Goal: Task Accomplishment & Management: Use online tool/utility

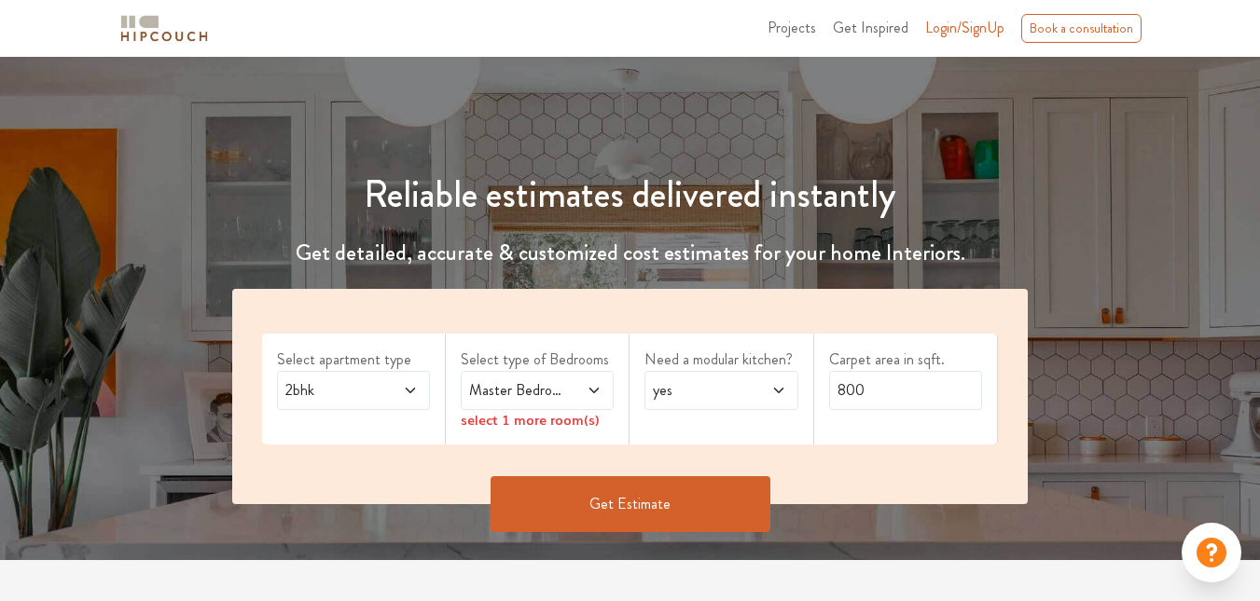
scroll to position [112, 0]
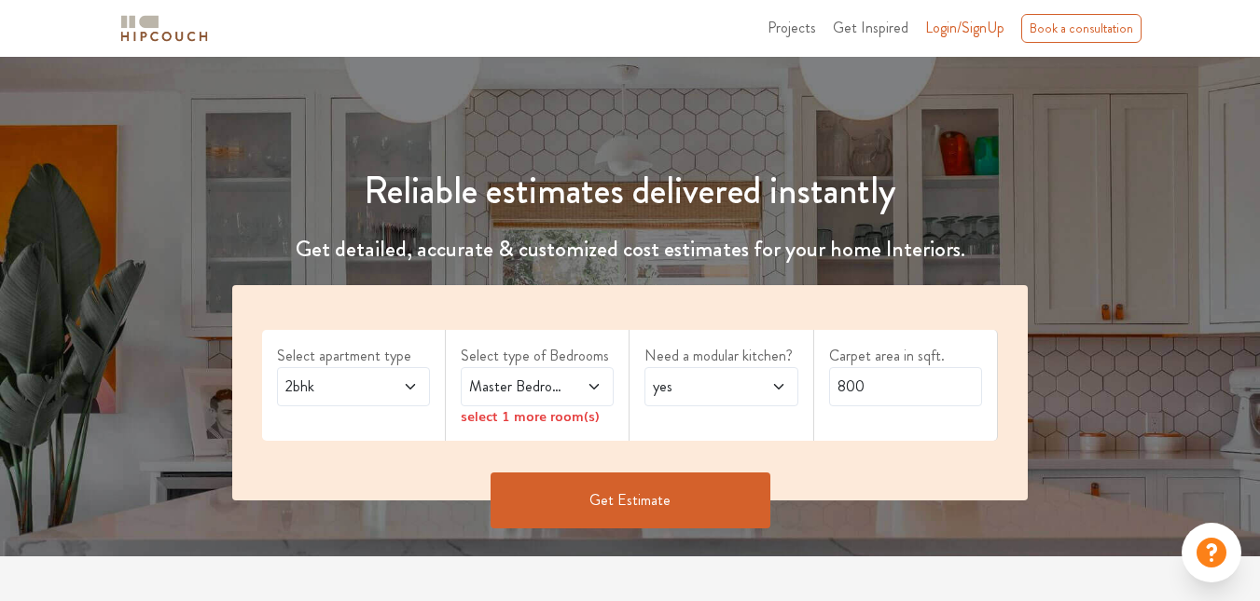
click at [405, 381] on icon at bounding box center [410, 387] width 15 height 15
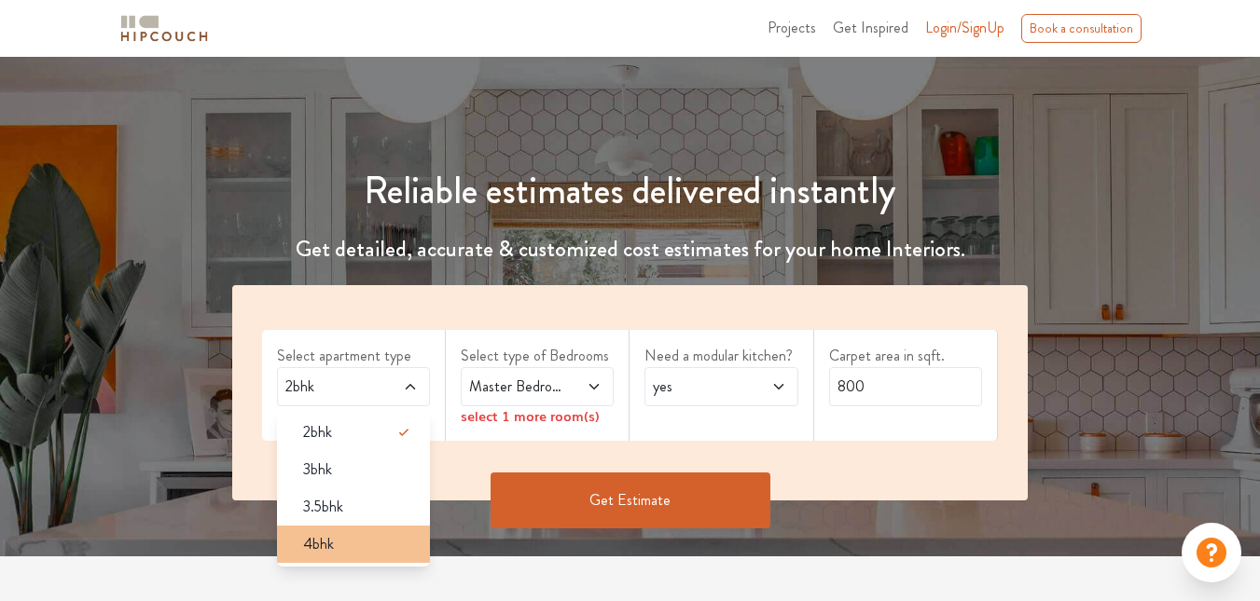
click at [353, 527] on li "4bhk" at bounding box center [353, 544] width 153 height 37
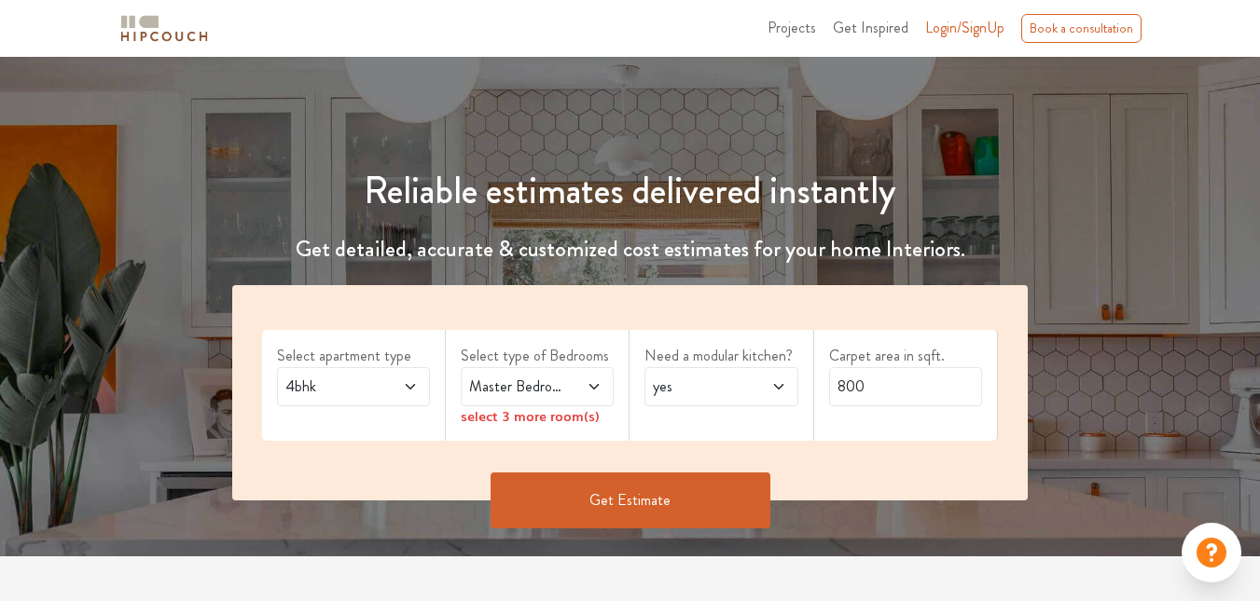
click at [568, 380] on span at bounding box center [585, 387] width 34 height 22
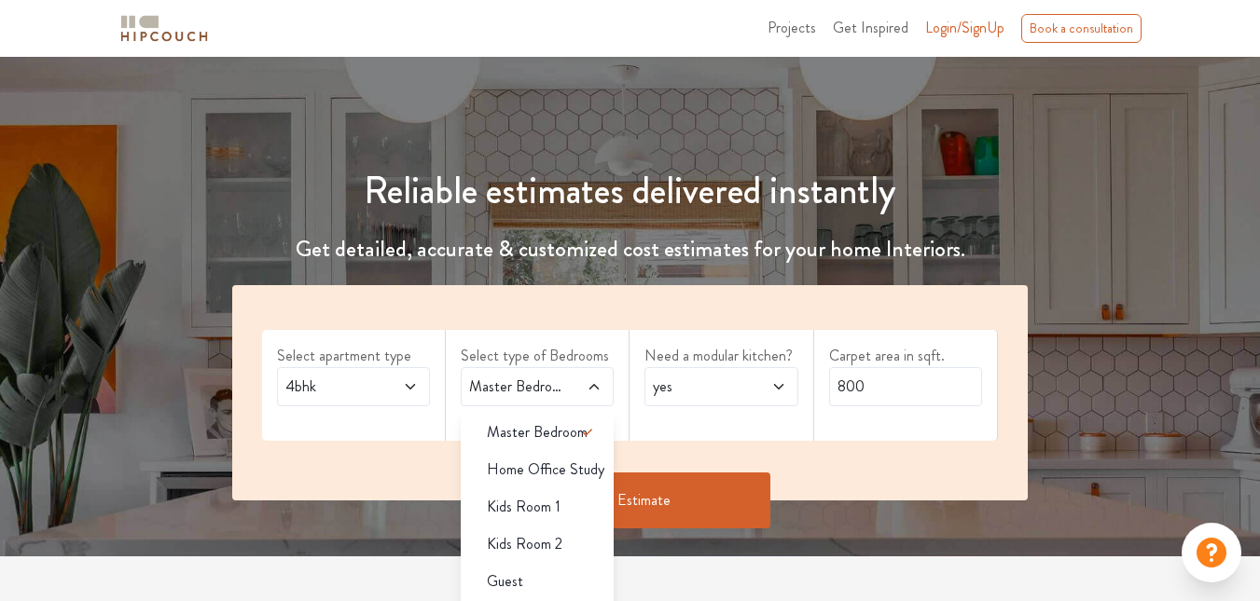
scroll to position [5, 0]
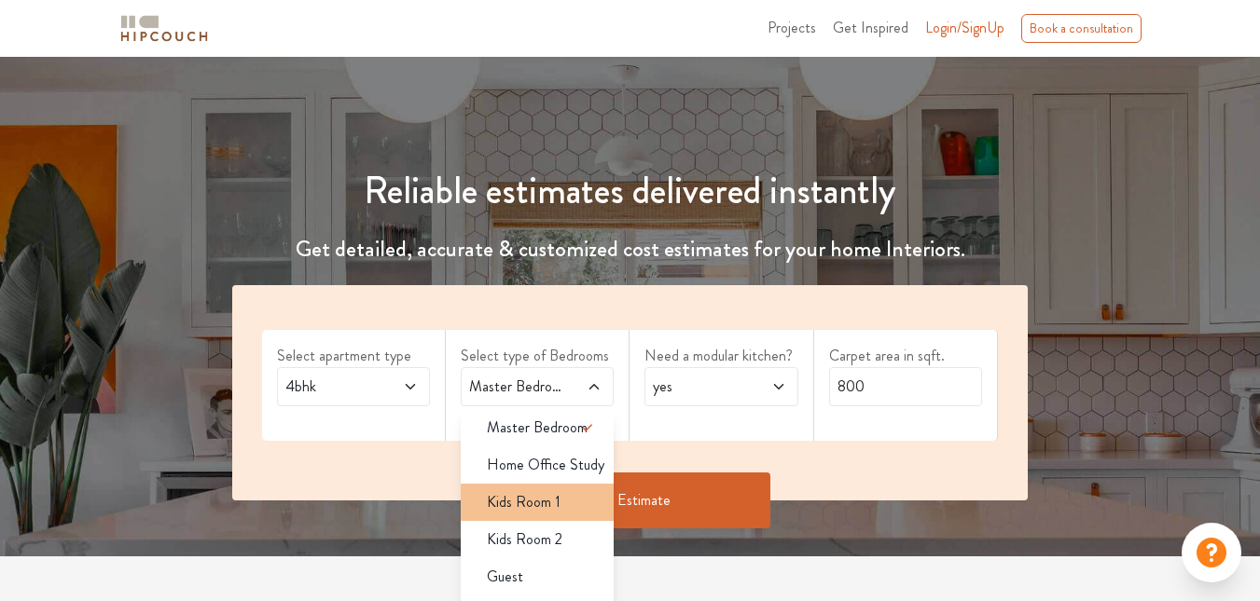
click at [539, 487] on li "Kids Room 1" at bounding box center [537, 502] width 153 height 37
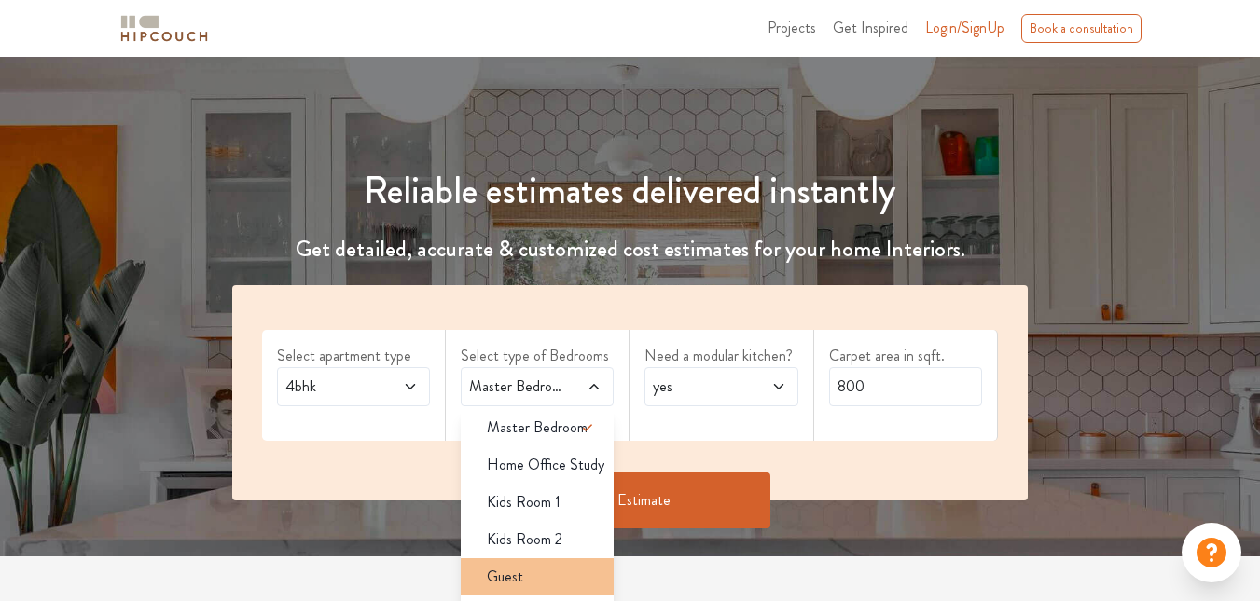
click at [539, 571] on div "Guest" at bounding box center [543, 577] width 142 height 22
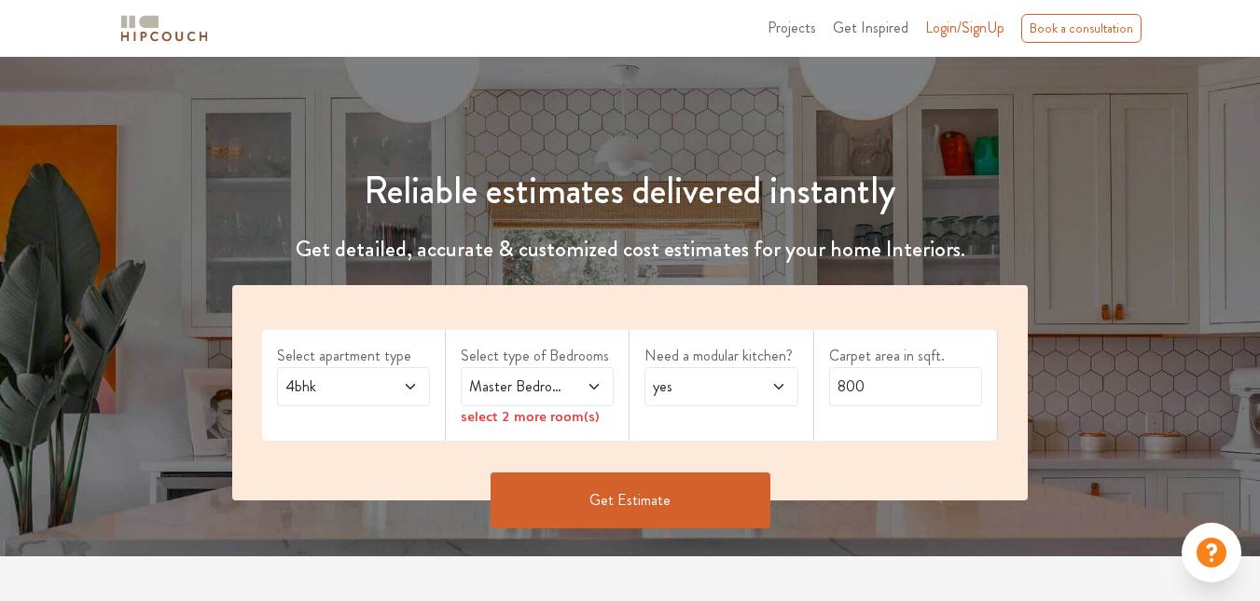
click at [702, 393] on span "yes" at bounding box center [700, 387] width 103 height 22
click at [884, 379] on input "800" at bounding box center [905, 386] width 153 height 39
type input "8"
type input "1200"
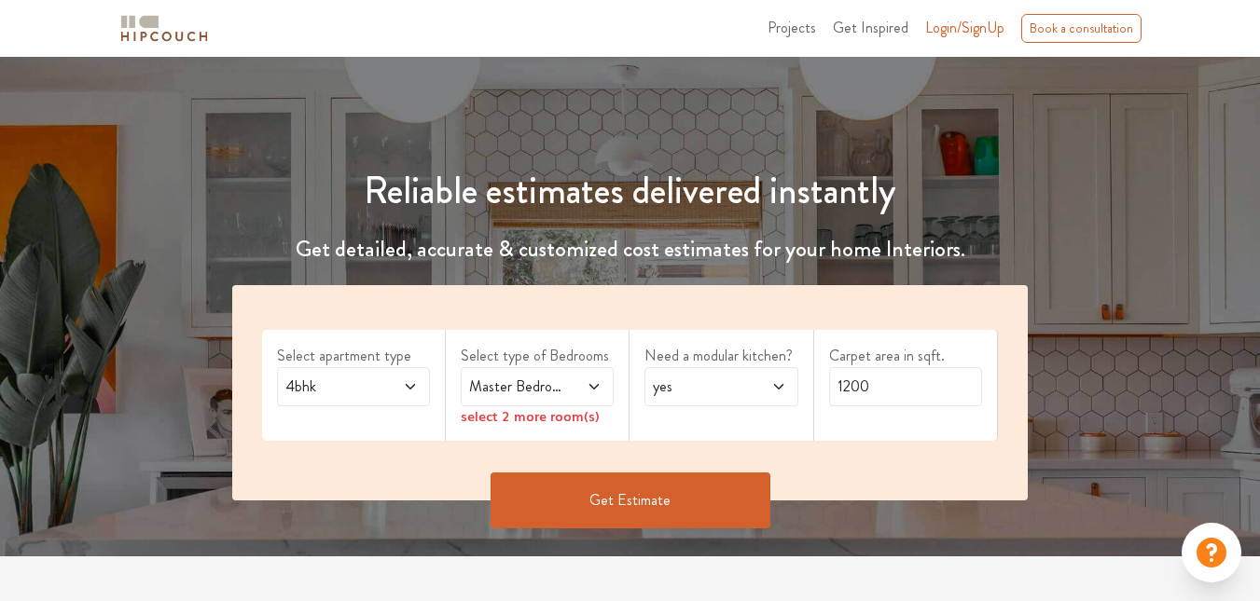
click at [690, 488] on button "Get Estimate" at bounding box center [630, 501] width 280 height 56
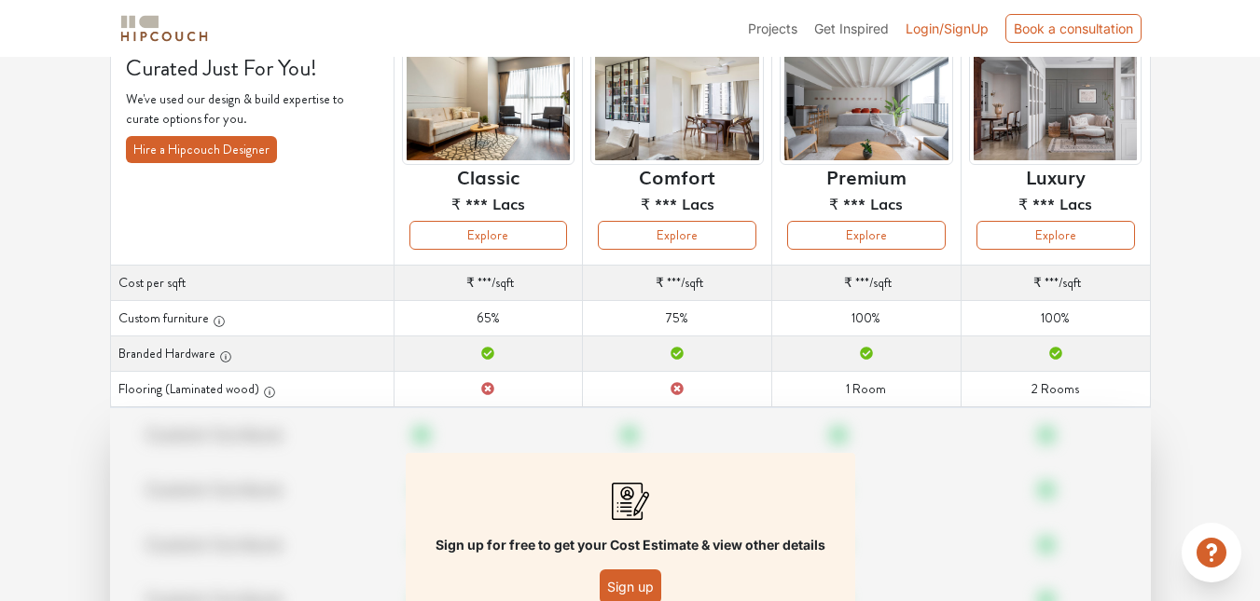
scroll to position [149, 0]
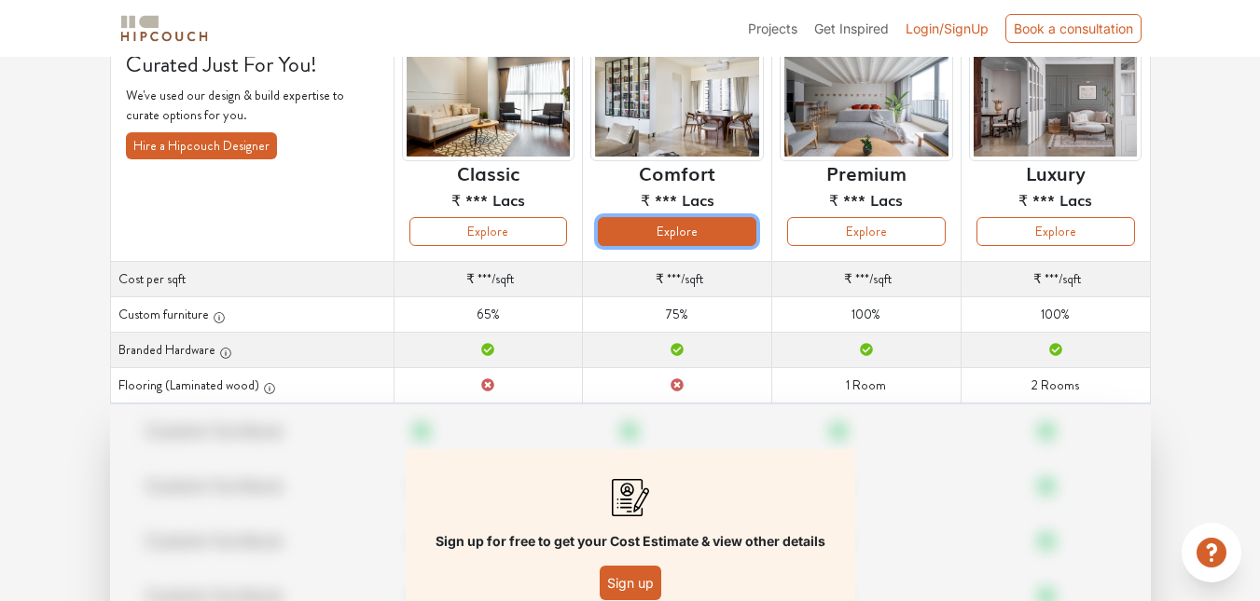
click at [699, 236] on button "Explore" at bounding box center [677, 231] width 159 height 29
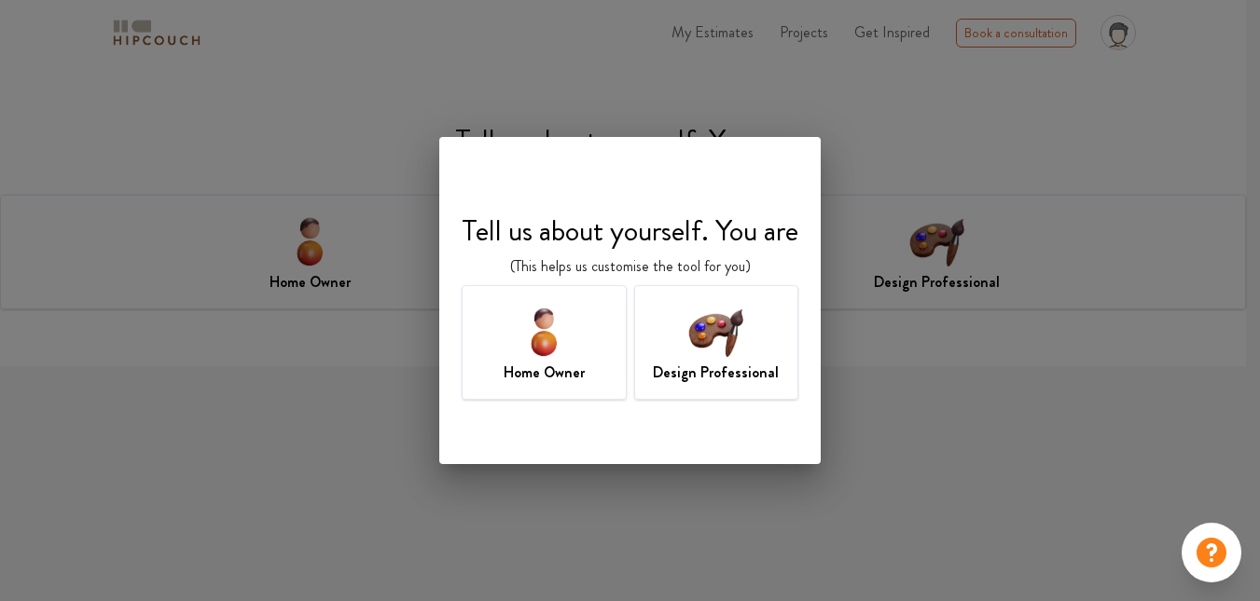
click at [723, 354] on img at bounding box center [715, 331] width 61 height 61
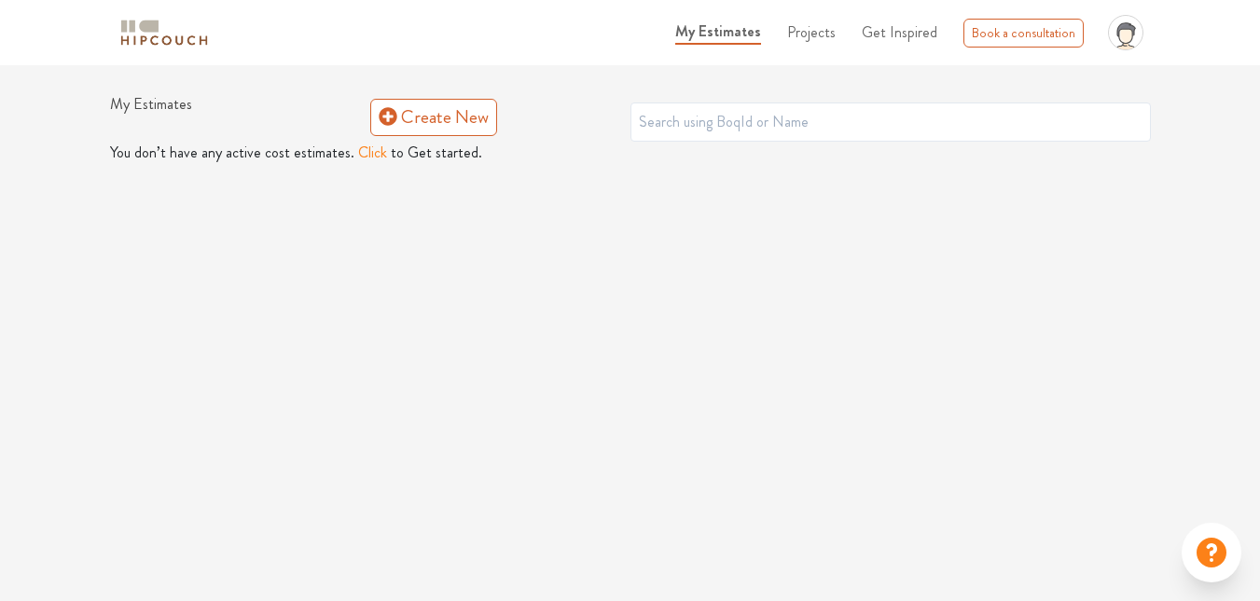
click at [365, 144] on button "Click" at bounding box center [372, 153] width 29 height 22
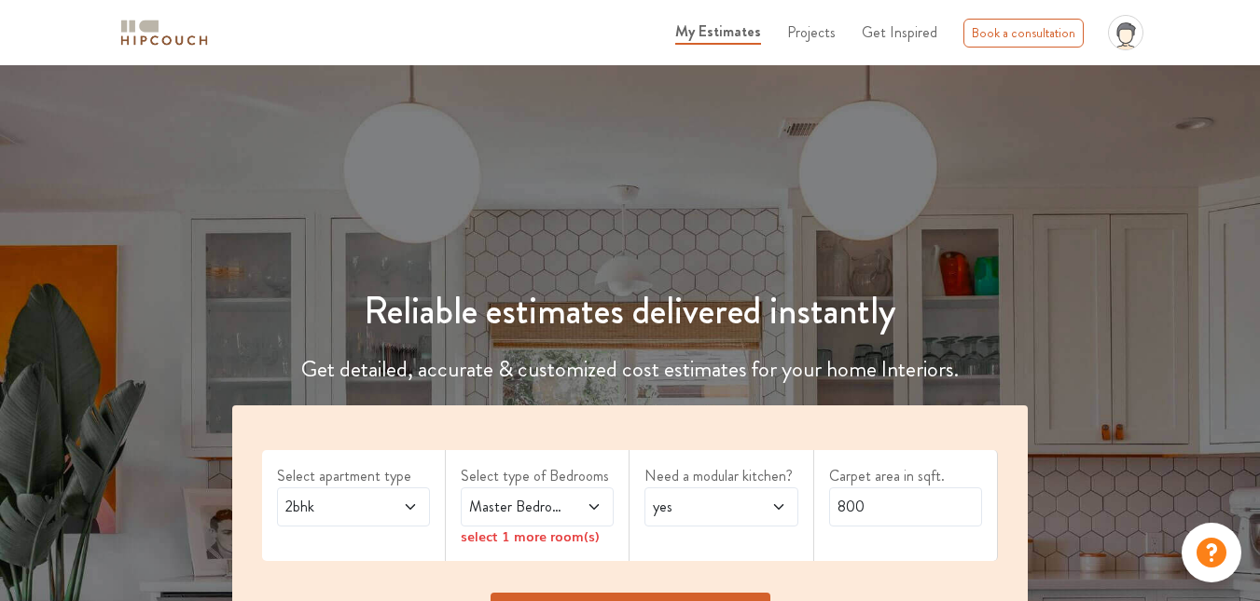
click at [404, 509] on icon at bounding box center [410, 507] width 15 height 15
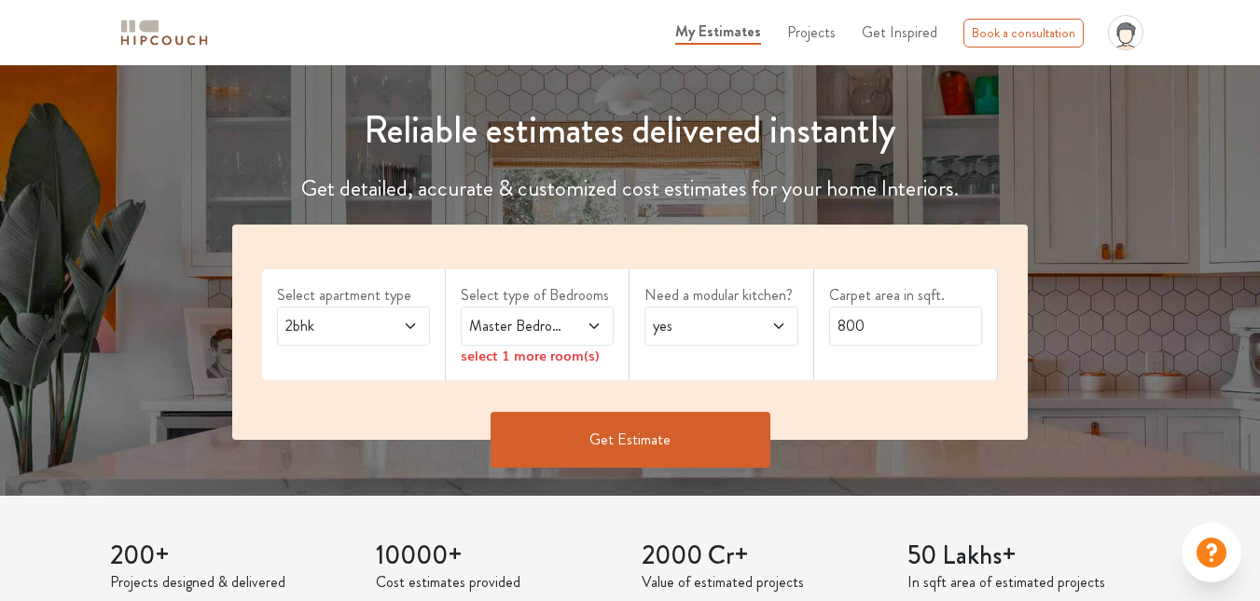
scroll to position [191, 0]
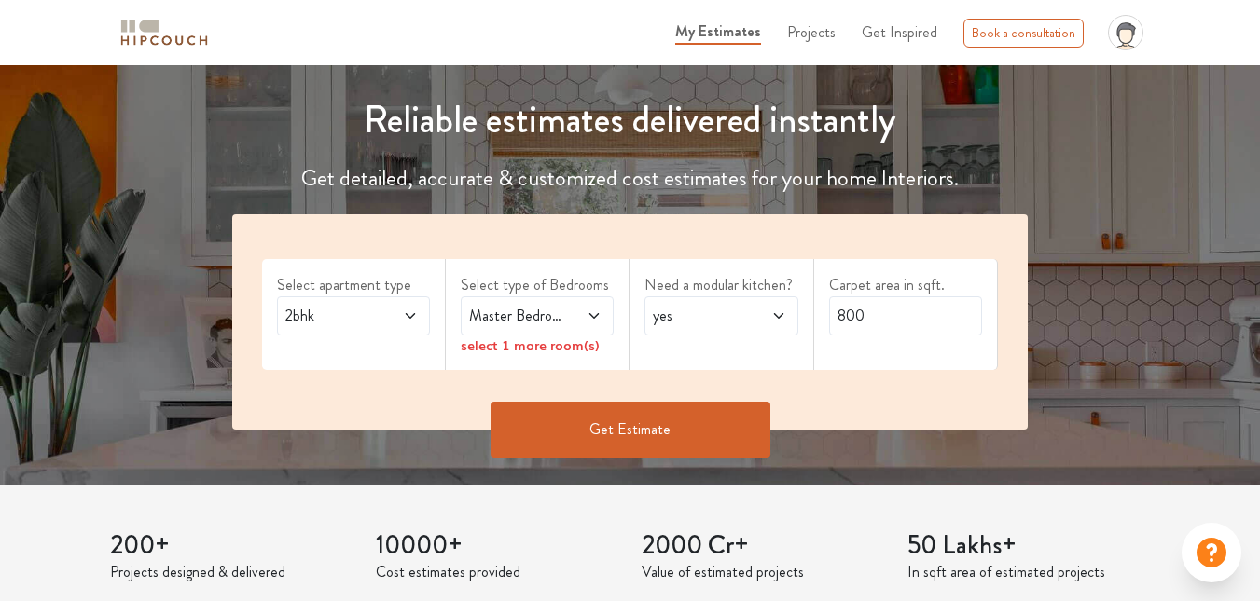
click at [521, 309] on span "Master Bedroom" at bounding box center [516, 316] width 103 height 22
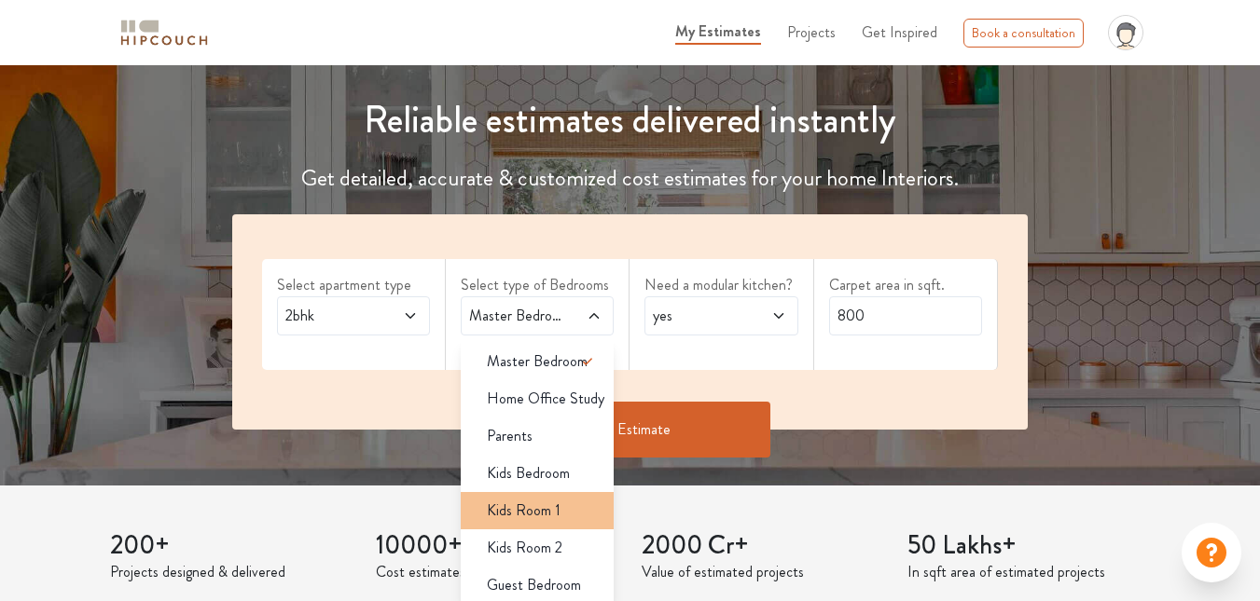
scroll to position [228, 0]
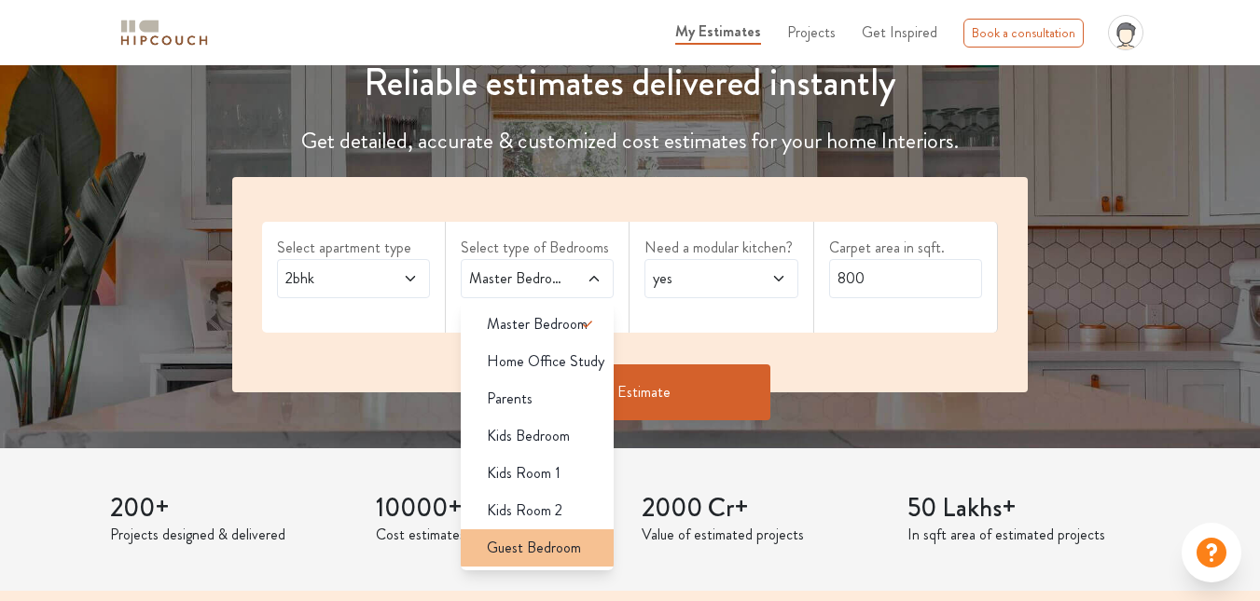
click at [535, 539] on span "Guest Bedroom" at bounding box center [534, 548] width 94 height 22
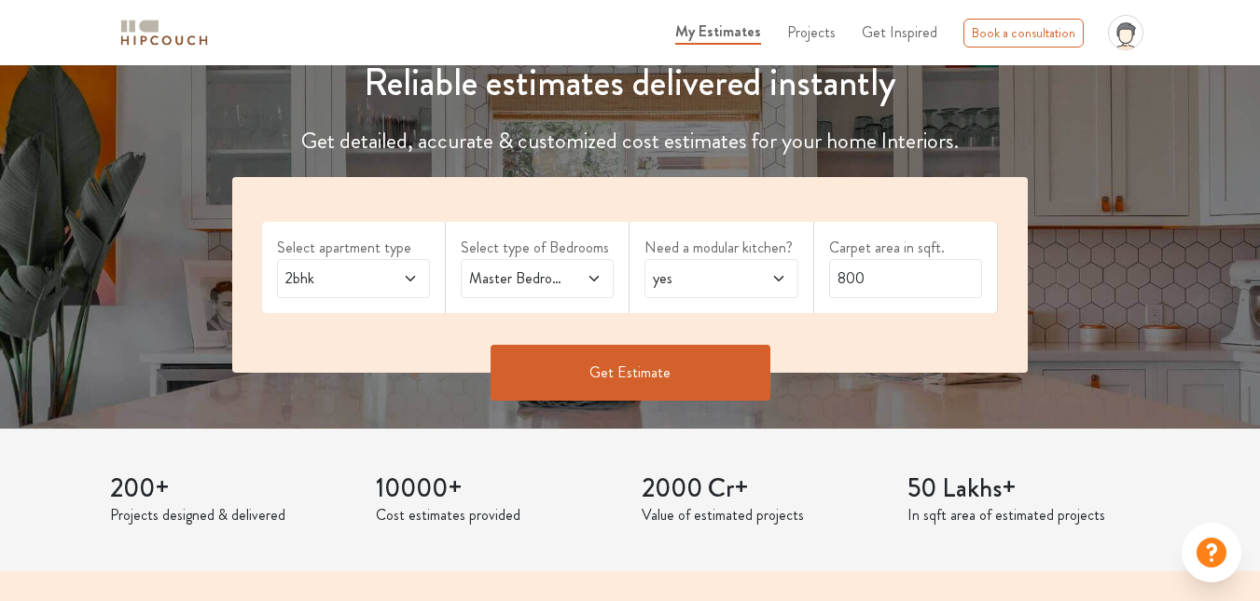
click at [551, 288] on span "Master Bedroom,Guest Bedroom" at bounding box center [516, 279] width 103 height 22
click at [370, 265] on div "2bhk" at bounding box center [353, 278] width 153 height 39
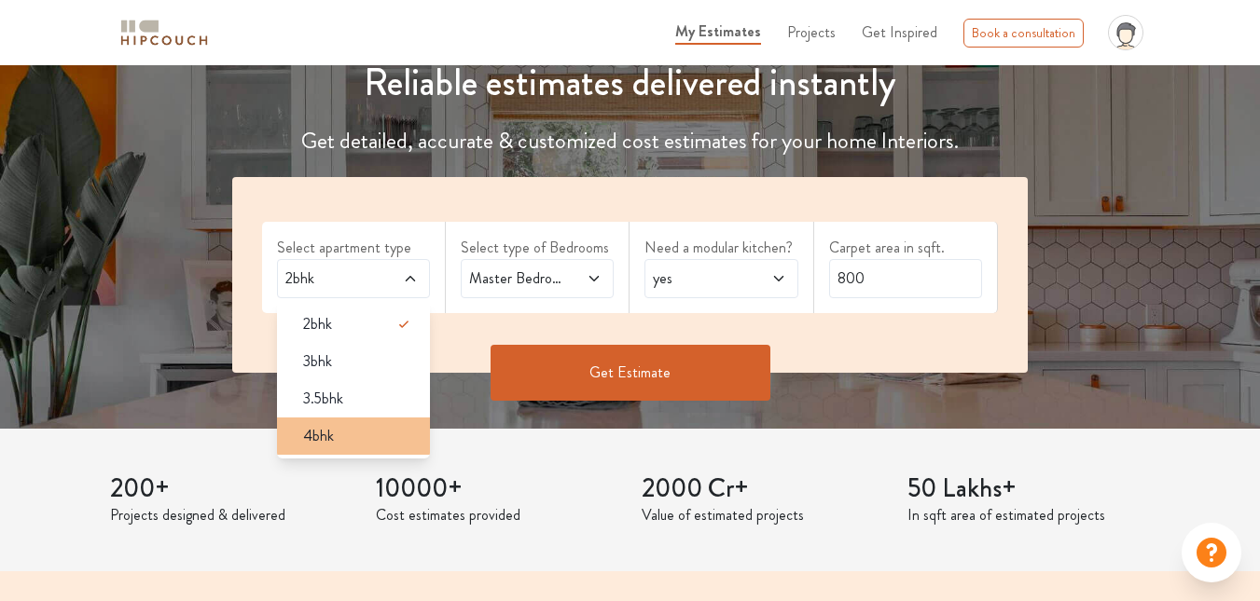
click at [327, 426] on span "4bhk" at bounding box center [318, 436] width 31 height 22
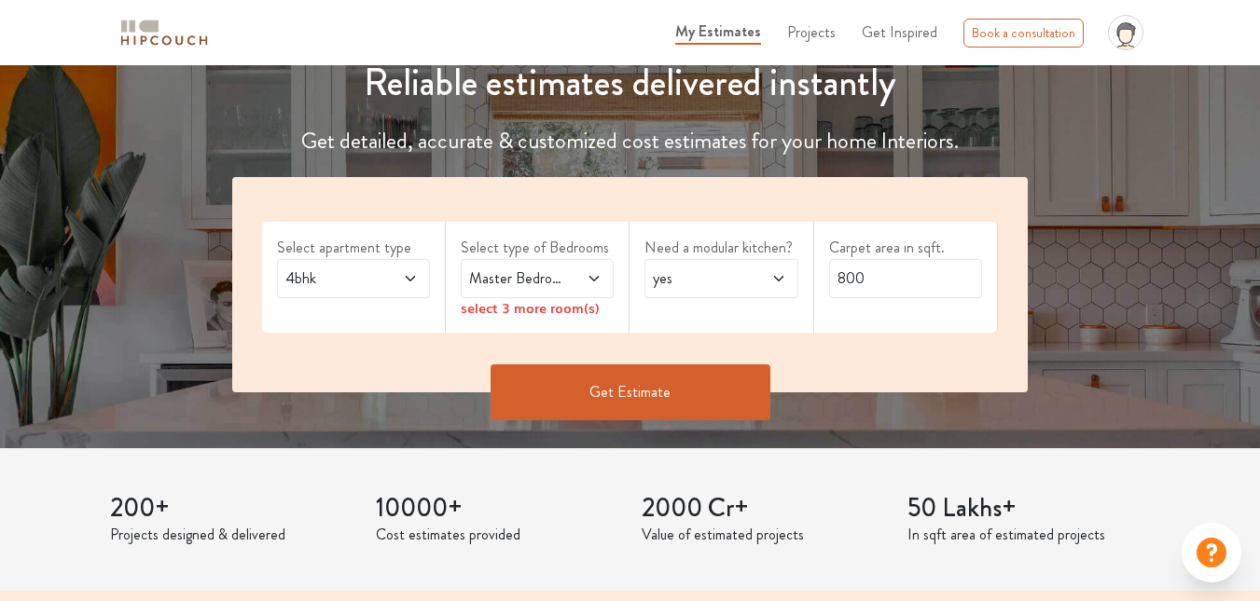
click at [588, 280] on icon at bounding box center [594, 278] width 15 height 15
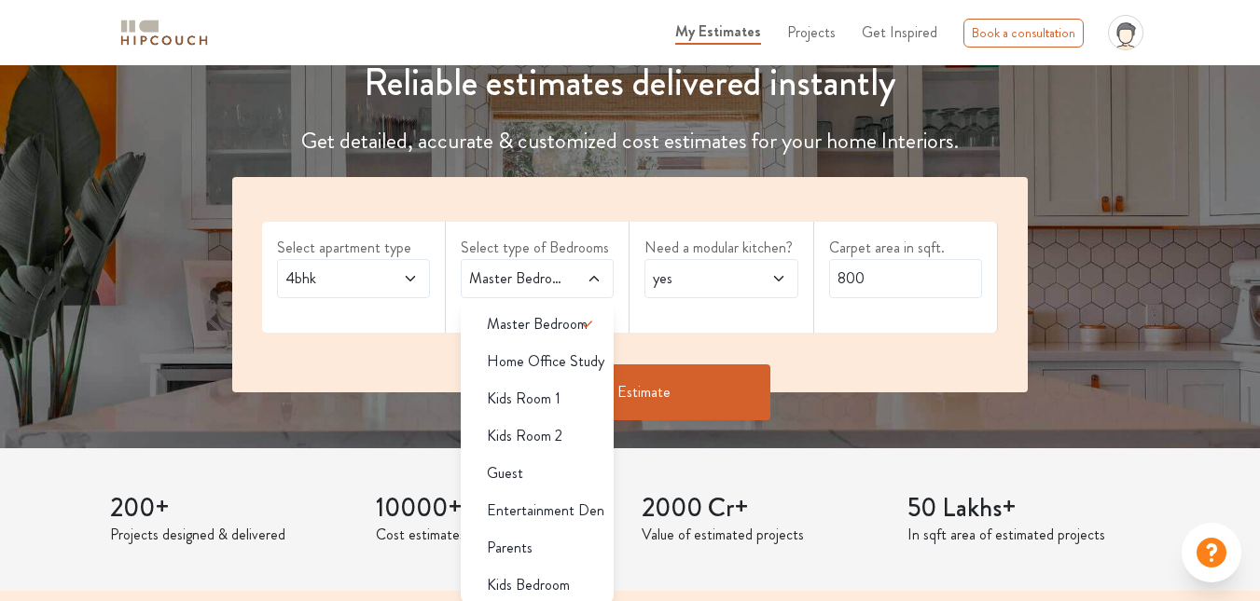
scroll to position [5, 0]
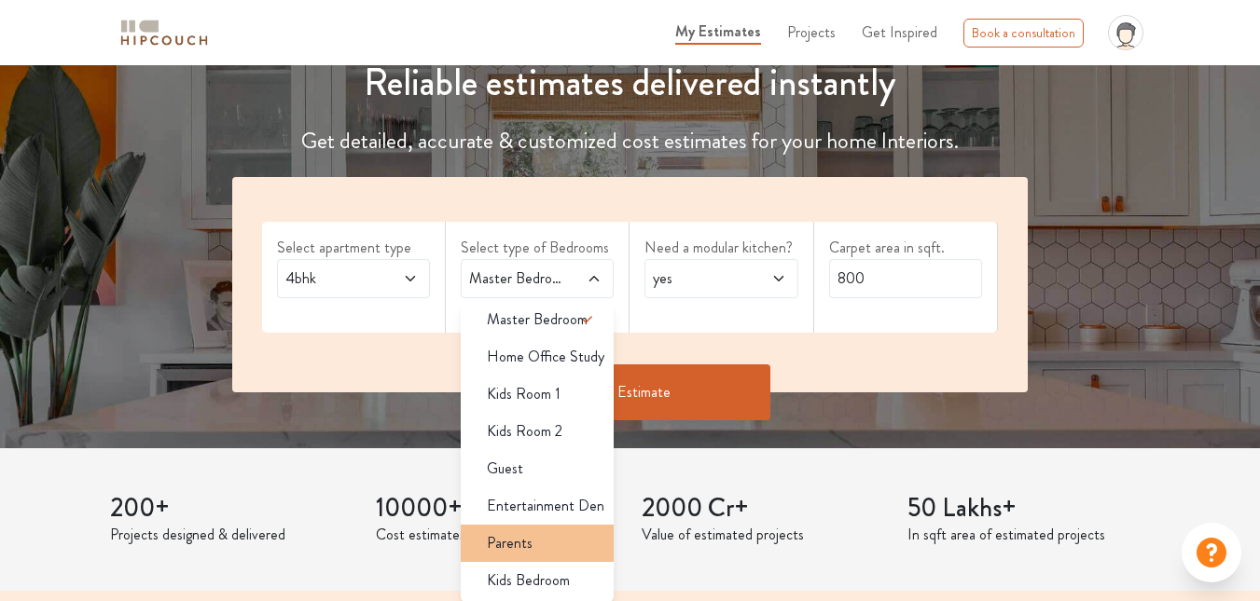
click at [562, 536] on div "Parents" at bounding box center [543, 543] width 142 height 22
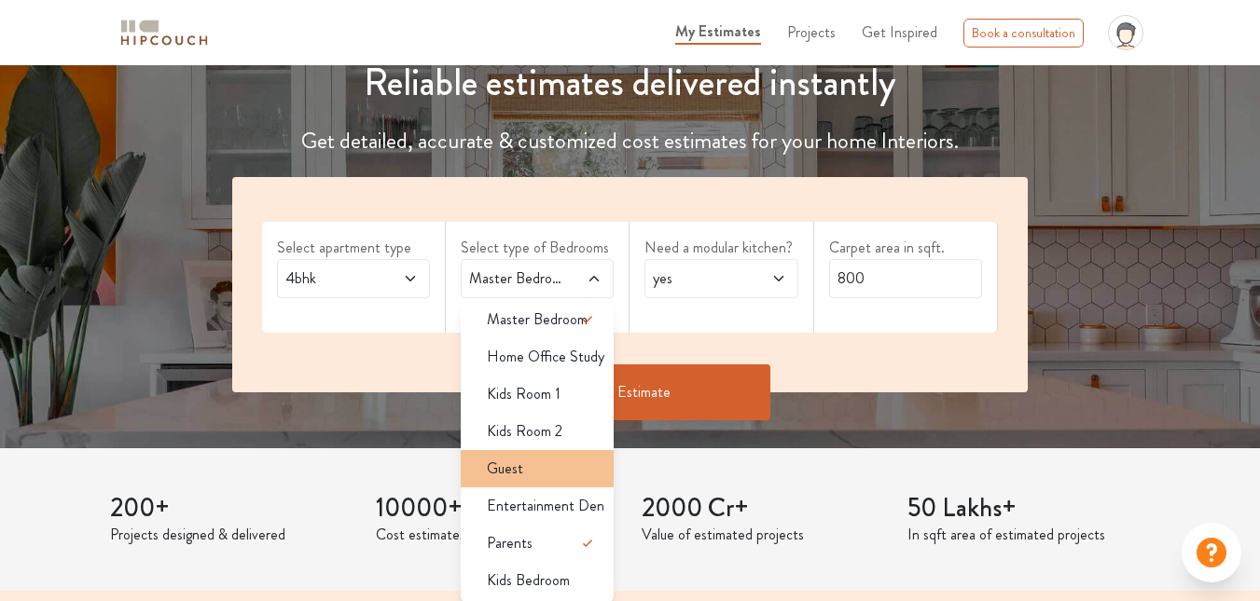
click at [579, 466] on div "Guest" at bounding box center [543, 469] width 142 height 22
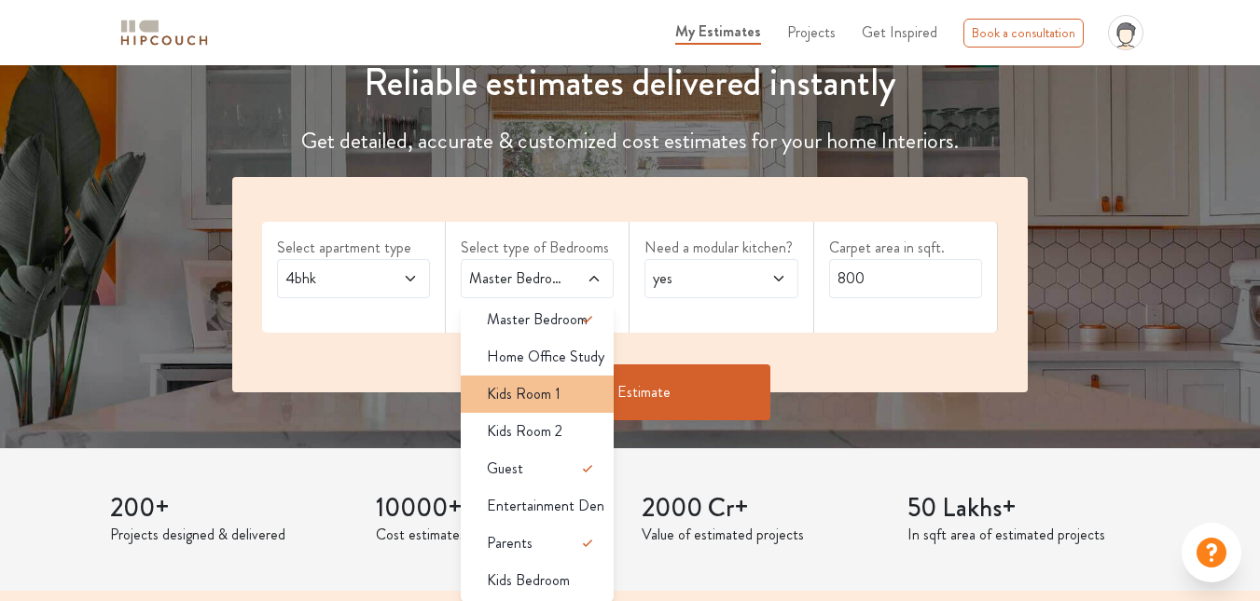
click at [556, 395] on span "Kids Room 1" at bounding box center [524, 394] width 74 height 22
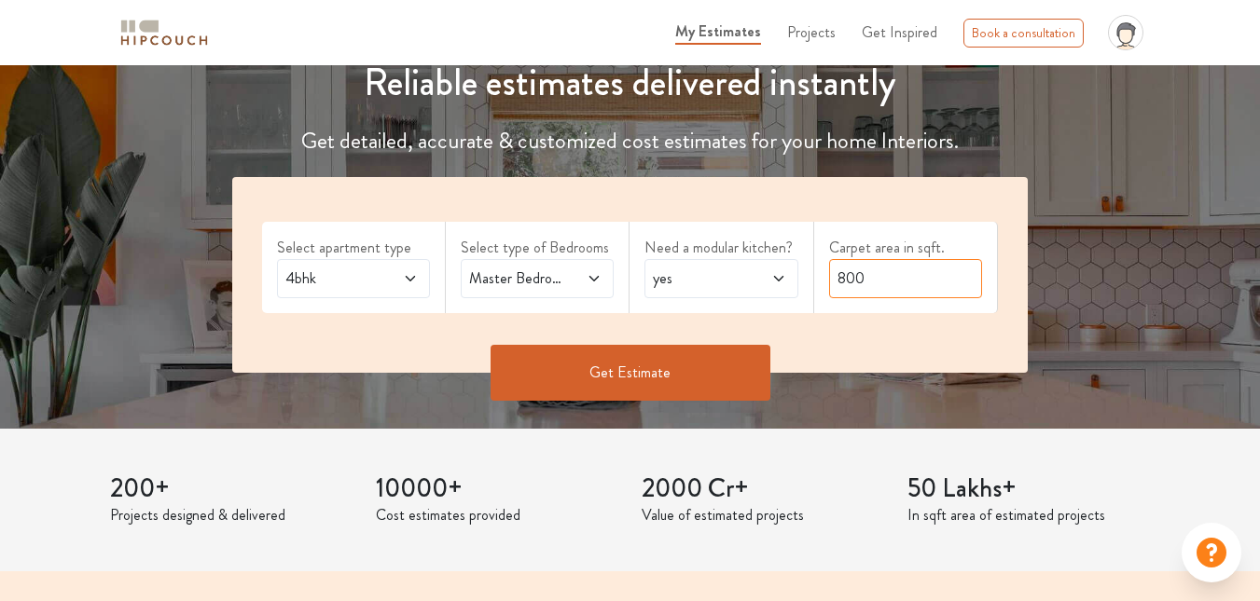
click at [876, 274] on input "800" at bounding box center [905, 278] width 153 height 39
type input "8"
type input "1400"
click at [650, 375] on button "Get Estimate" at bounding box center [630, 373] width 280 height 56
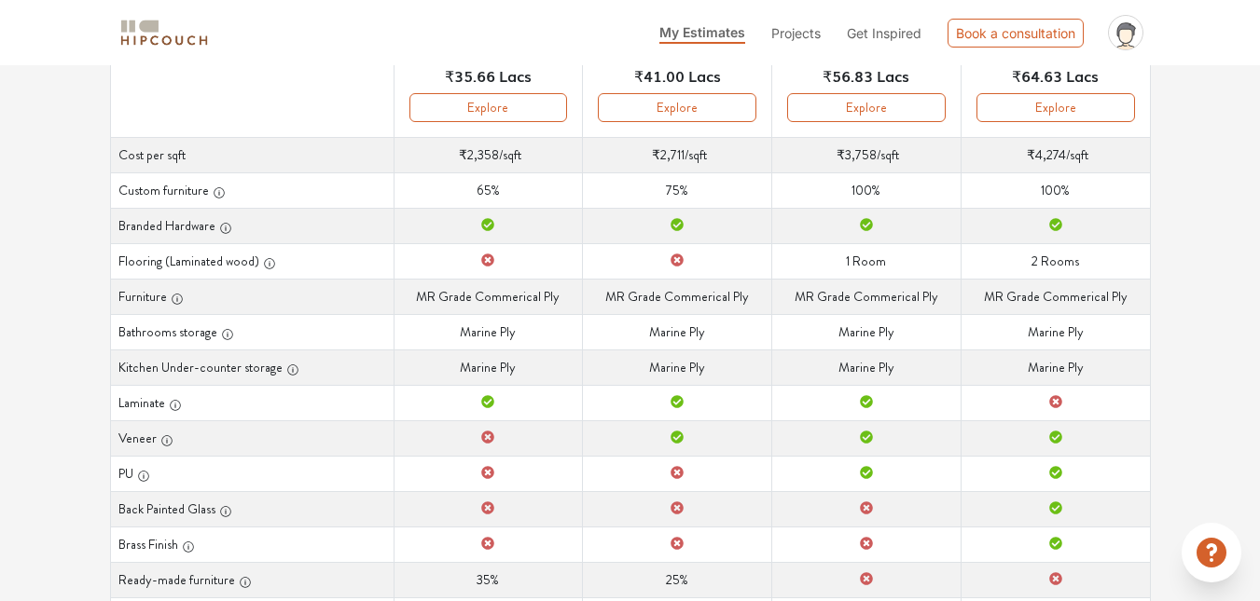
scroll to position [280, 0]
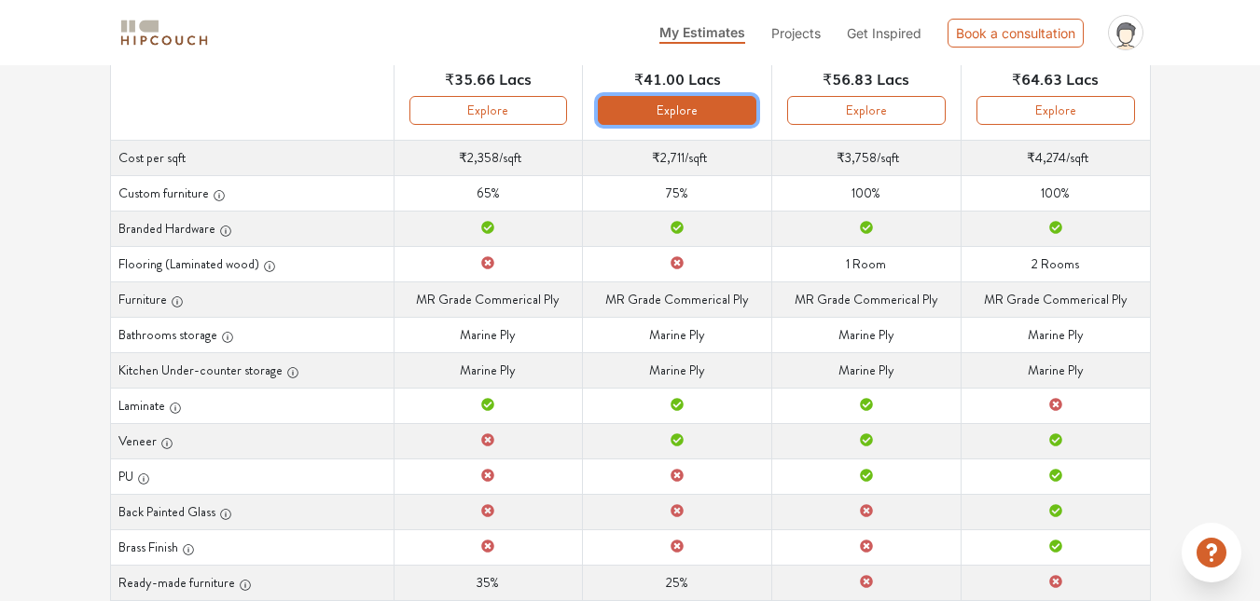
click at [628, 101] on button "Explore" at bounding box center [677, 110] width 159 height 29
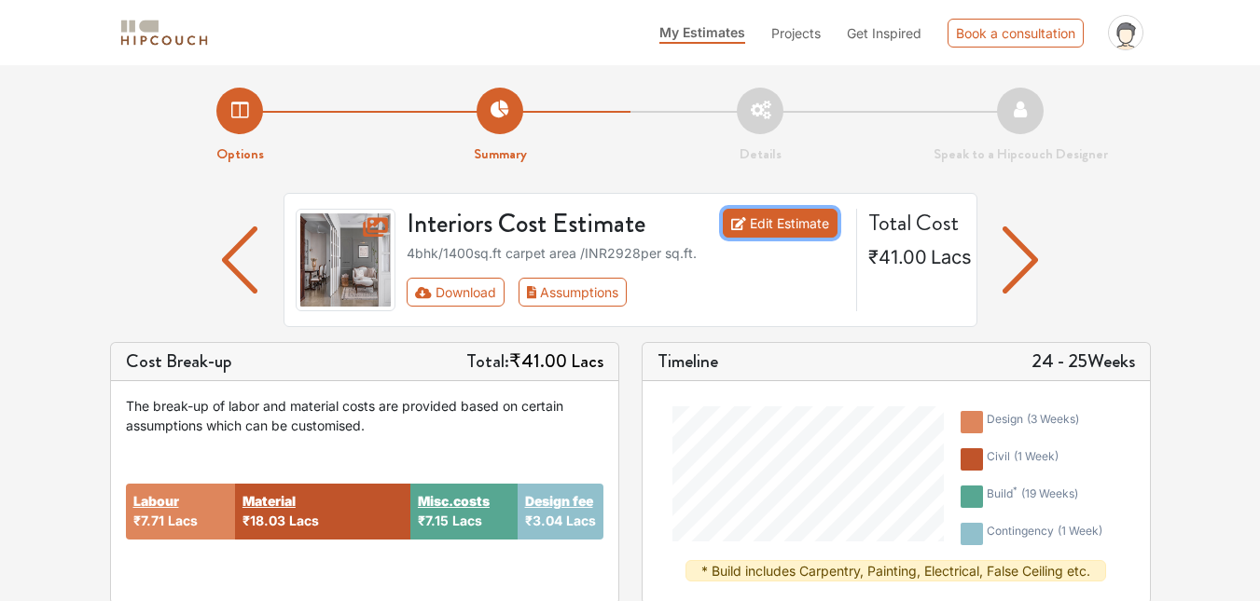
click at [790, 220] on link "Edit Estimate" at bounding box center [780, 223] width 115 height 29
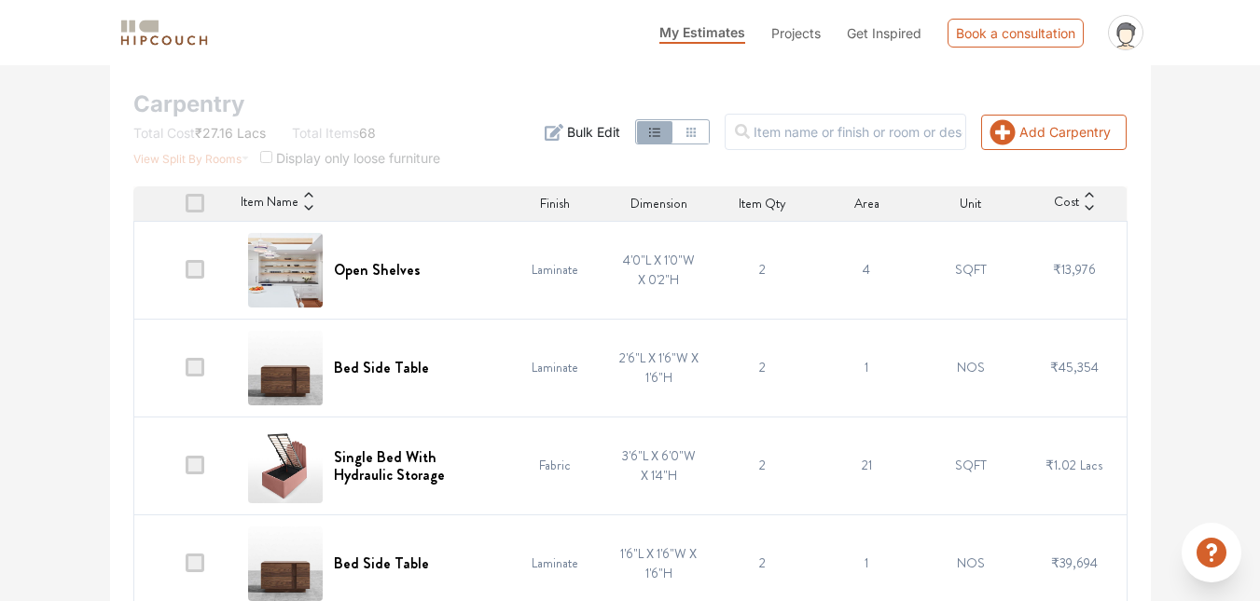
scroll to position [410, 0]
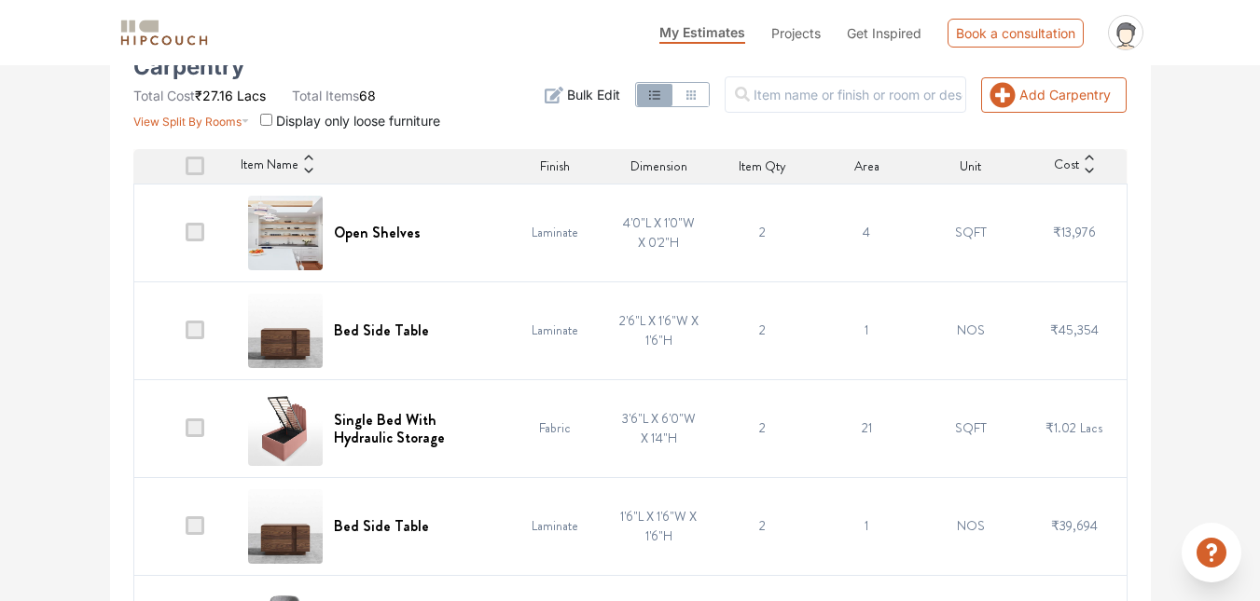
click at [195, 435] on span at bounding box center [195, 428] width 19 height 19
click at [186, 433] on input "checkbox" at bounding box center [186, 433] width 0 height 0
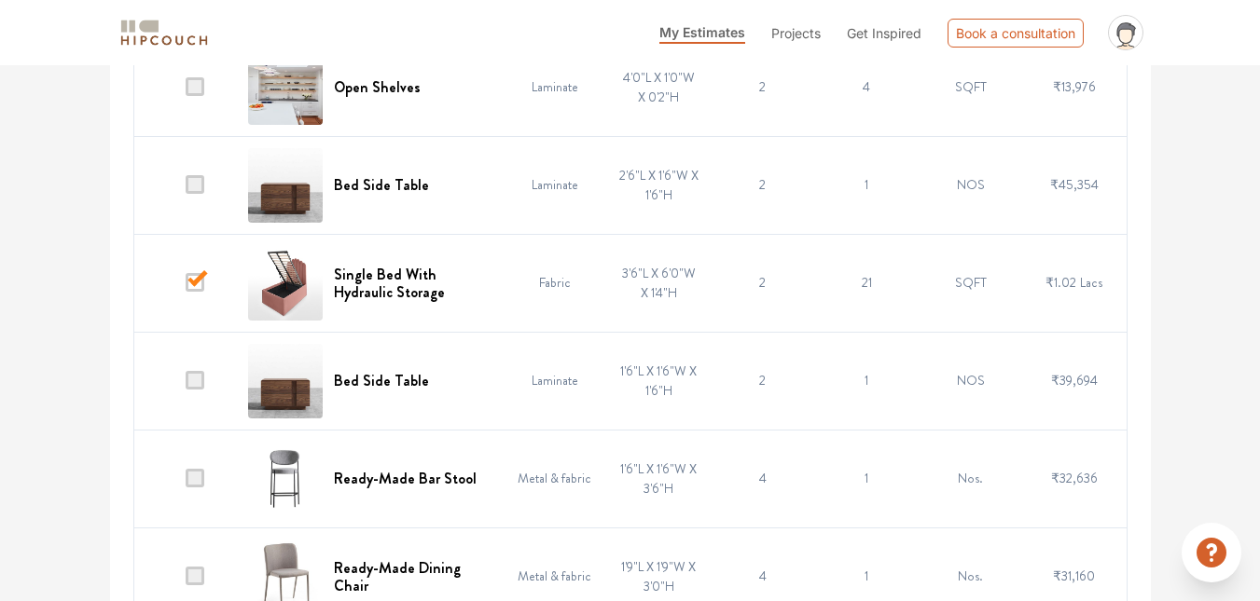
scroll to position [559, 0]
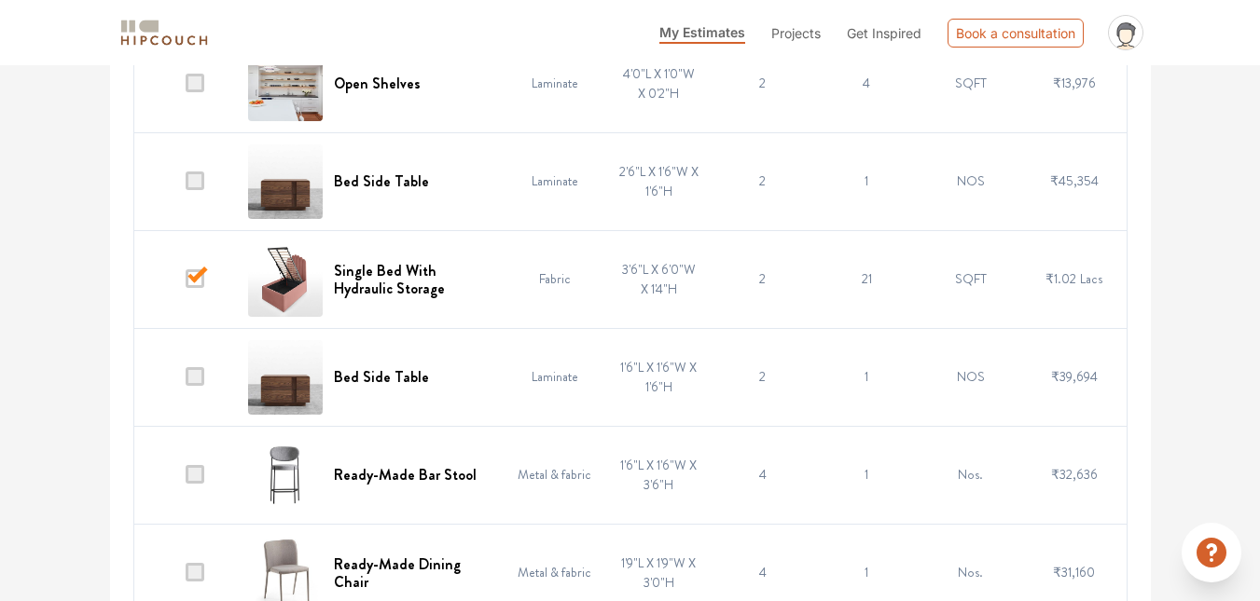
click at [202, 186] on span at bounding box center [195, 181] width 19 height 19
click at [186, 186] on input "checkbox" at bounding box center [186, 186] width 0 height 0
click at [206, 380] on td at bounding box center [185, 377] width 104 height 98
click at [196, 380] on span at bounding box center [195, 376] width 19 height 19
click at [186, 381] on input "checkbox" at bounding box center [186, 381] width 0 height 0
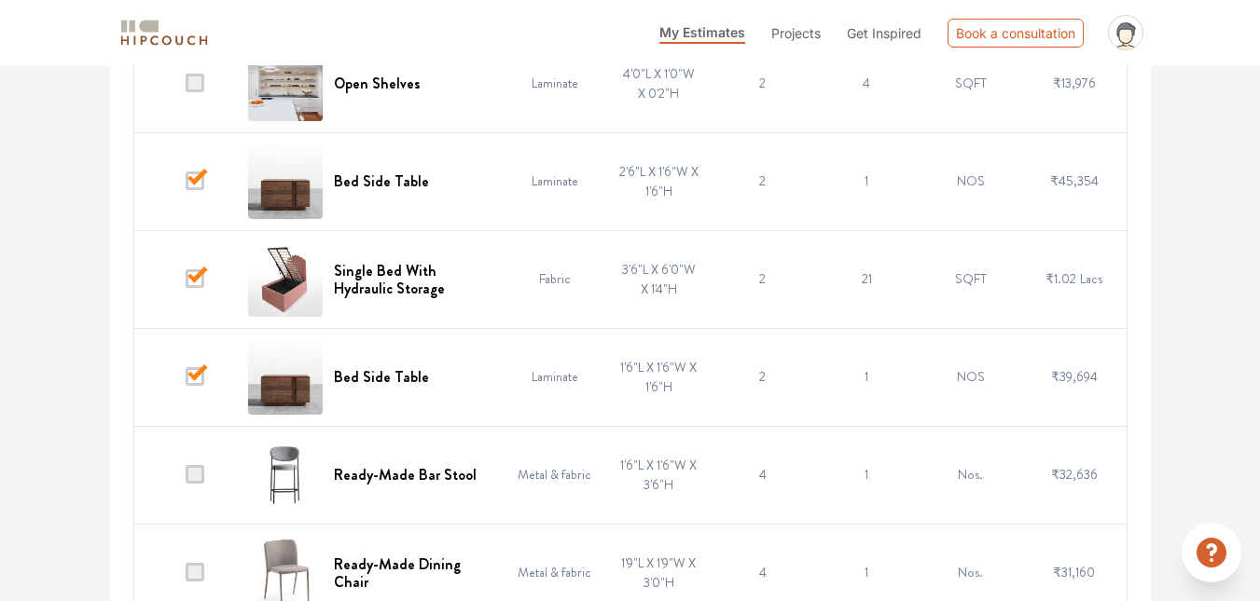
click at [199, 473] on span at bounding box center [195, 474] width 19 height 19
click at [186, 479] on input "checkbox" at bounding box center [186, 479] width 0 height 0
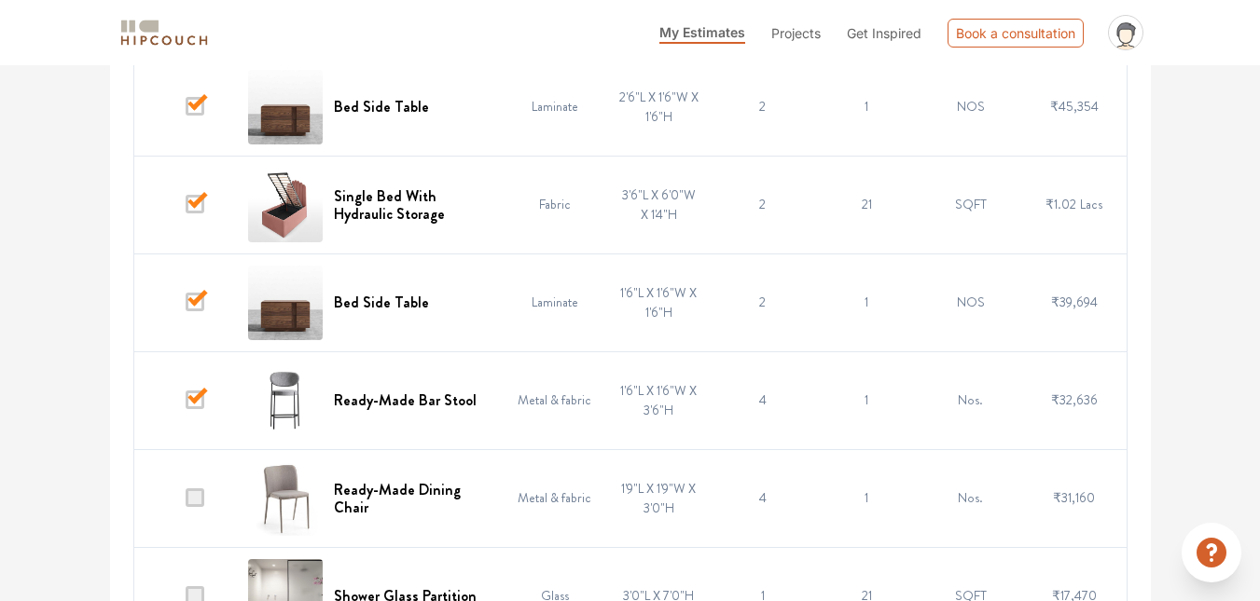
scroll to position [671, 0]
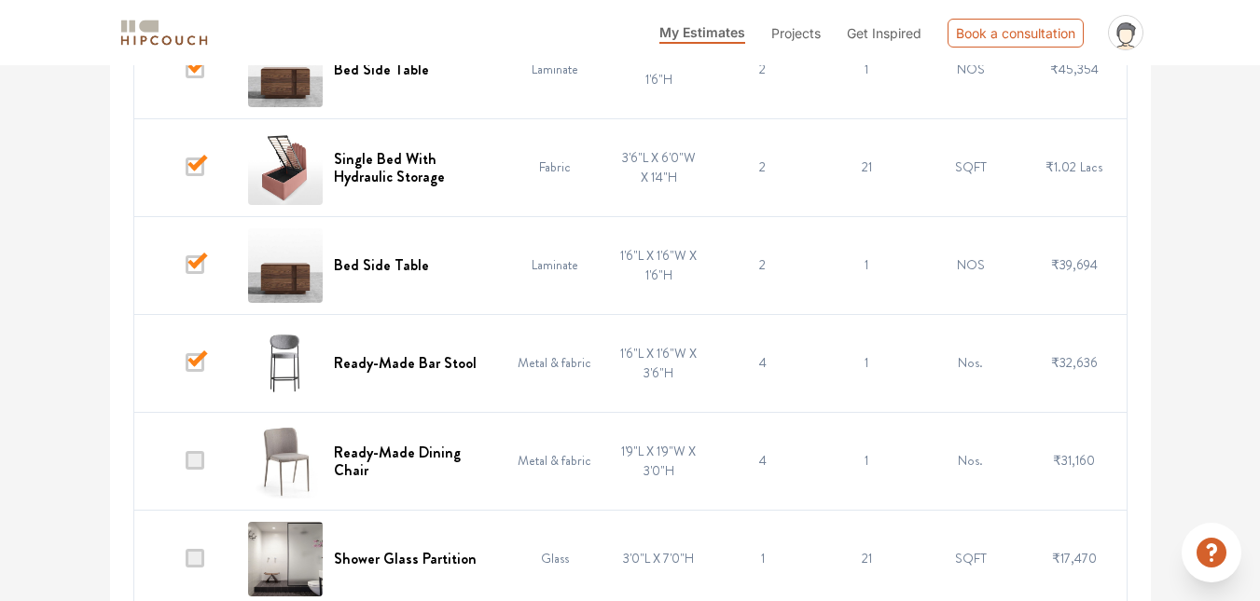
click at [201, 366] on span at bounding box center [195, 362] width 19 height 19
click at [186, 367] on input "checkbox" at bounding box center [186, 367] width 0 height 0
click at [201, 366] on span at bounding box center [195, 362] width 19 height 19
click at [186, 367] on input "checkbox" at bounding box center [186, 367] width 0 height 0
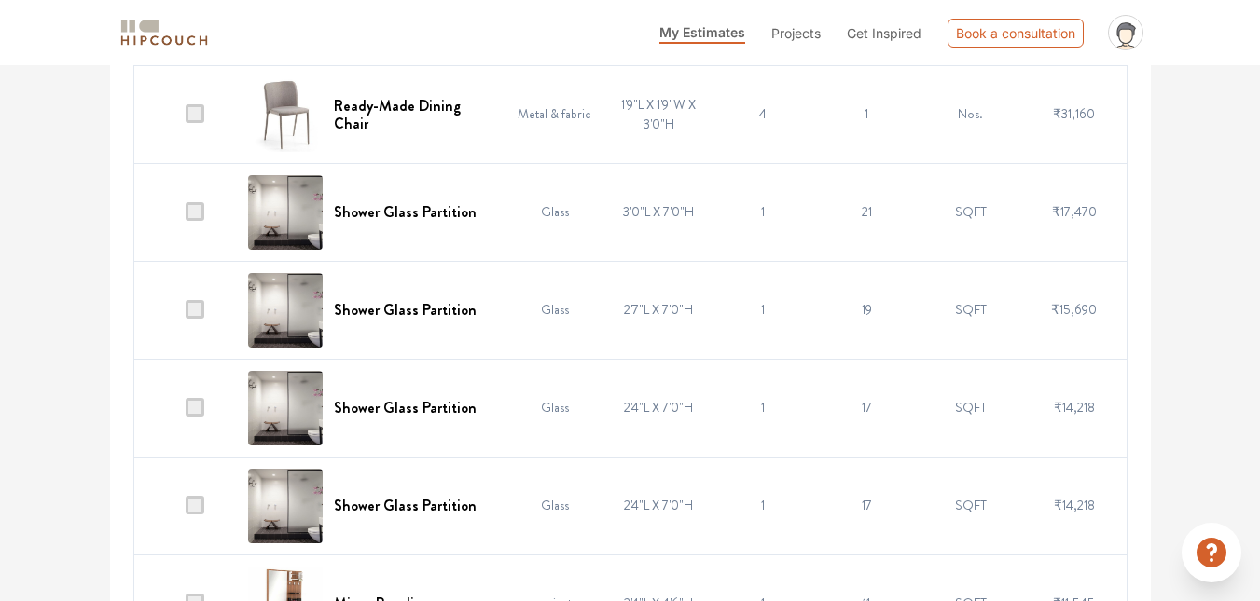
scroll to position [1044, 0]
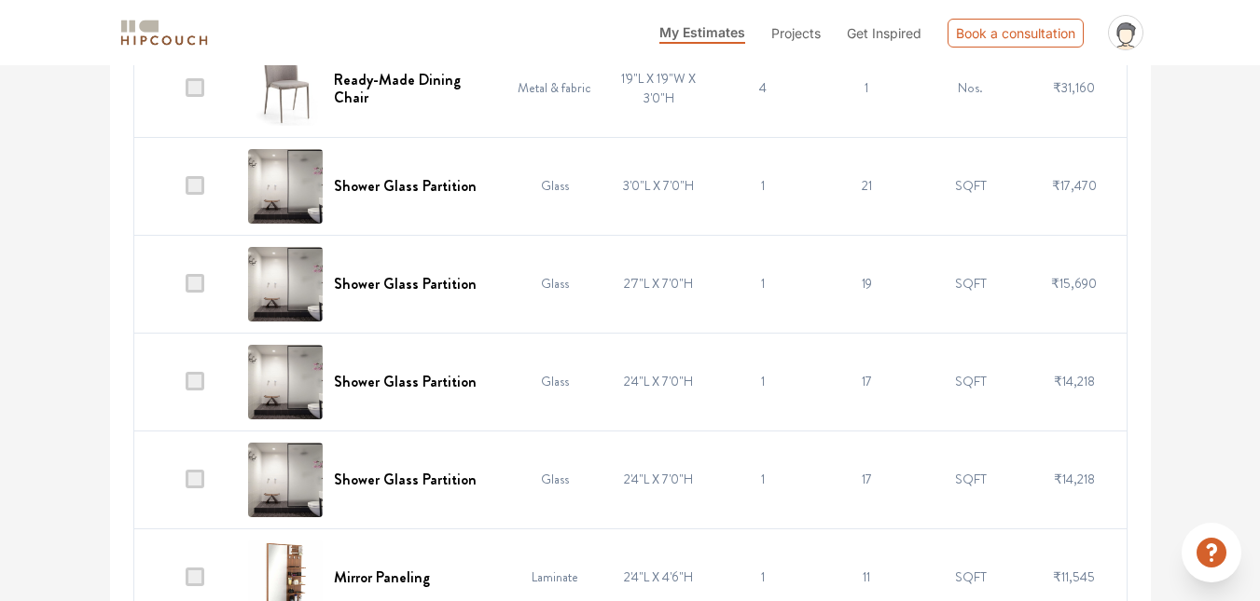
click at [200, 470] on span at bounding box center [195, 479] width 19 height 19
click at [186, 484] on input "checkbox" at bounding box center [186, 484] width 0 height 0
click at [206, 383] on td at bounding box center [185, 382] width 104 height 98
click at [200, 478] on span at bounding box center [195, 479] width 19 height 19
click at [186, 484] on input "checkbox" at bounding box center [186, 484] width 0 height 0
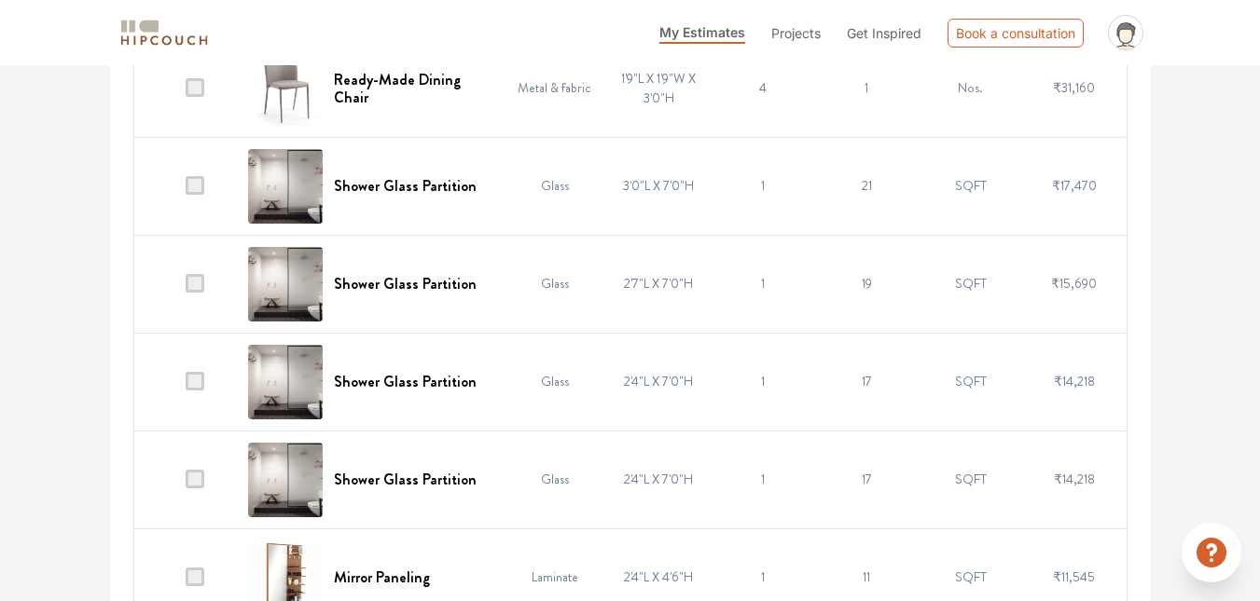
click at [200, 384] on span at bounding box center [195, 381] width 19 height 19
click at [186, 386] on input "checkbox" at bounding box center [186, 386] width 0 height 0
click at [195, 379] on span at bounding box center [195, 381] width 19 height 19
click at [186, 386] on input "checkbox" at bounding box center [186, 386] width 0 height 0
click at [195, 379] on span at bounding box center [195, 381] width 19 height 19
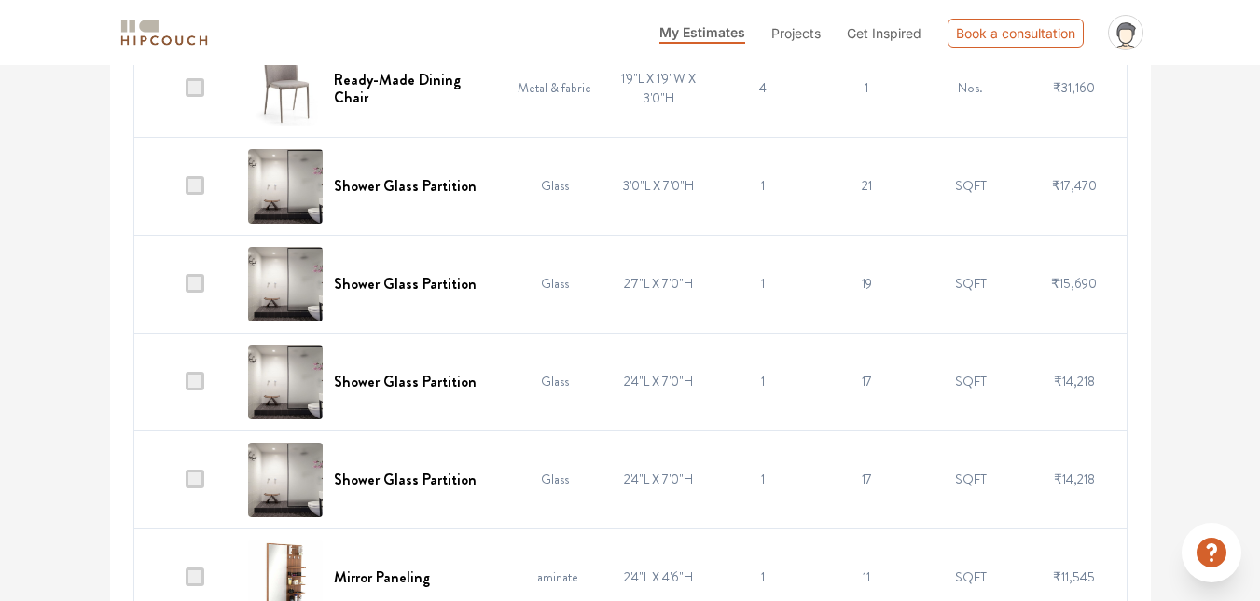
click at [186, 386] on input "checkbox" at bounding box center [186, 386] width 0 height 0
click at [204, 282] on span at bounding box center [195, 283] width 19 height 19
click at [186, 288] on input "checkbox" at bounding box center [186, 288] width 0 height 0
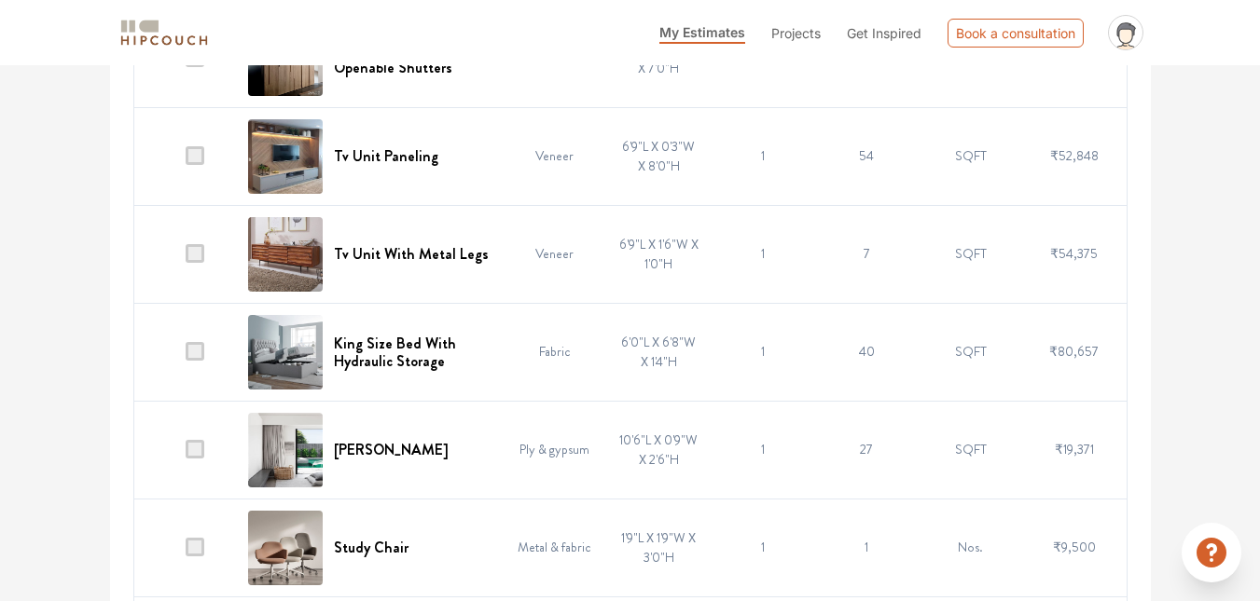
scroll to position [3916, 0]
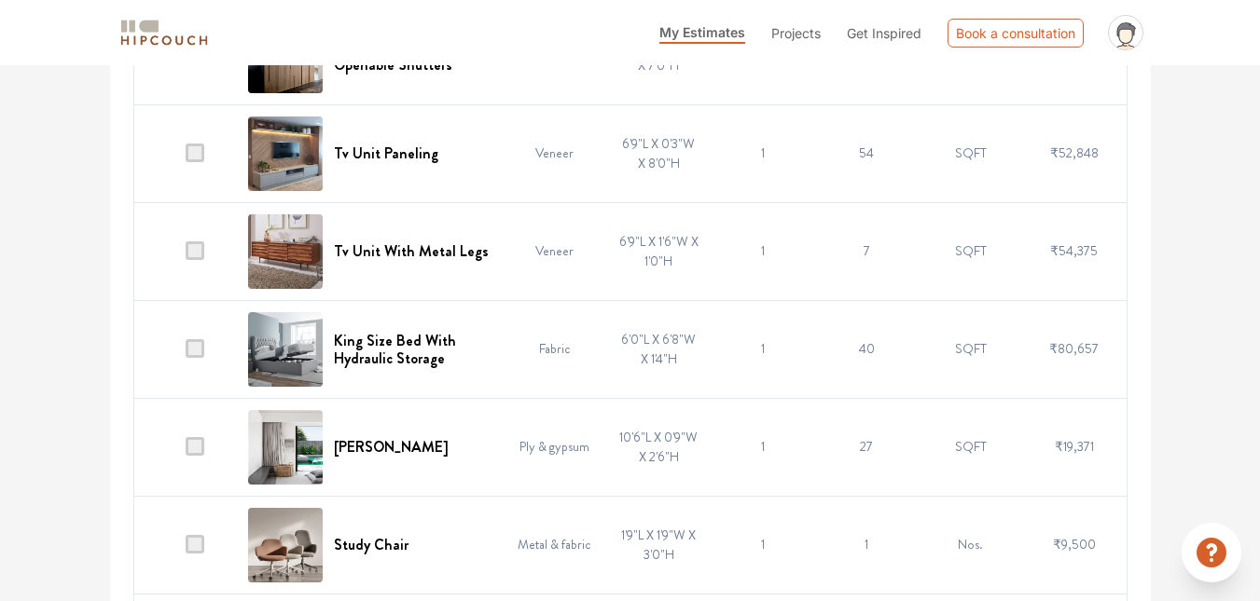
click at [200, 346] on span at bounding box center [195, 348] width 19 height 19
click at [186, 353] on input "checkbox" at bounding box center [186, 353] width 0 height 0
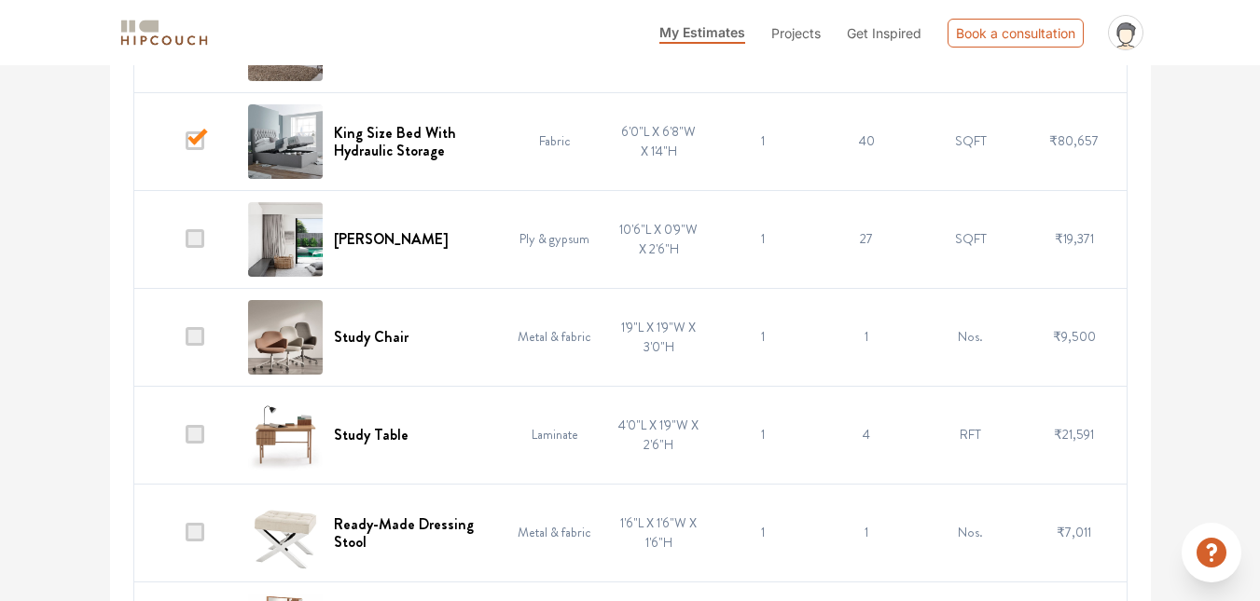
scroll to position [4140, 0]
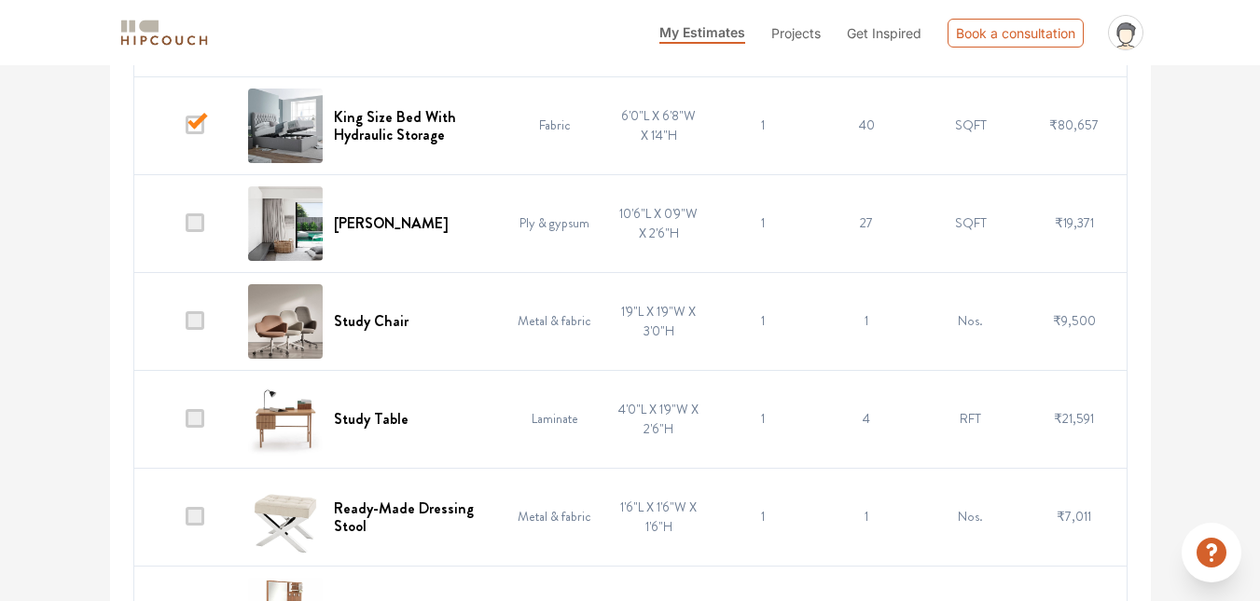
click at [199, 308] on td at bounding box center [185, 321] width 104 height 98
click at [198, 323] on span at bounding box center [195, 320] width 19 height 19
click at [186, 325] on input "checkbox" at bounding box center [186, 325] width 0 height 0
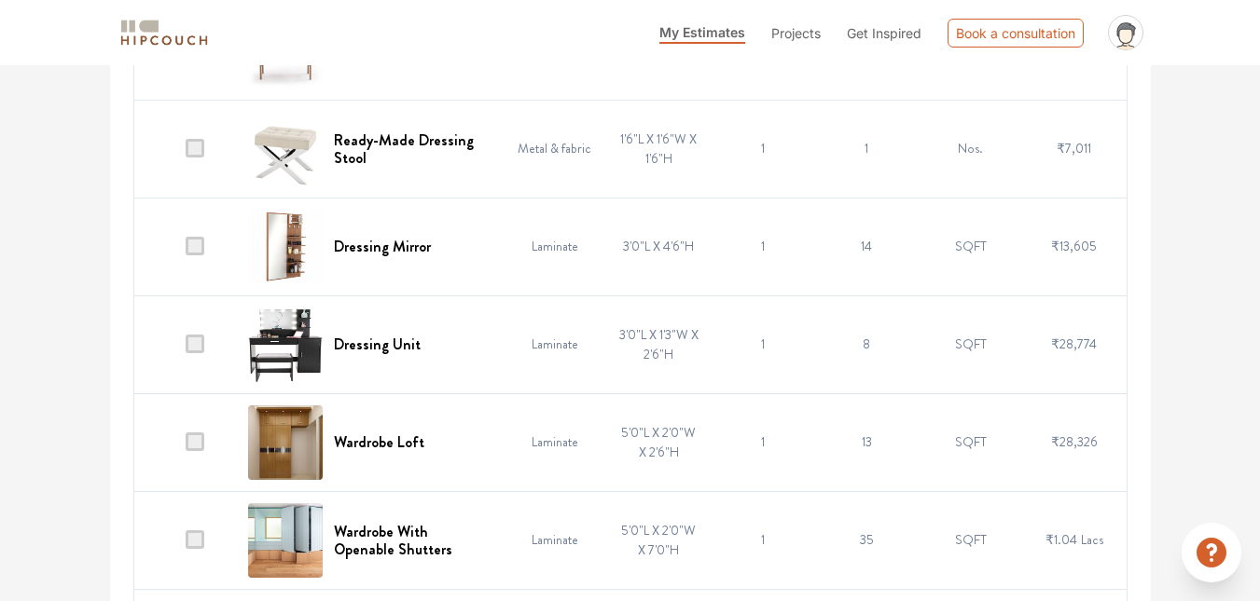
scroll to position [4513, 0]
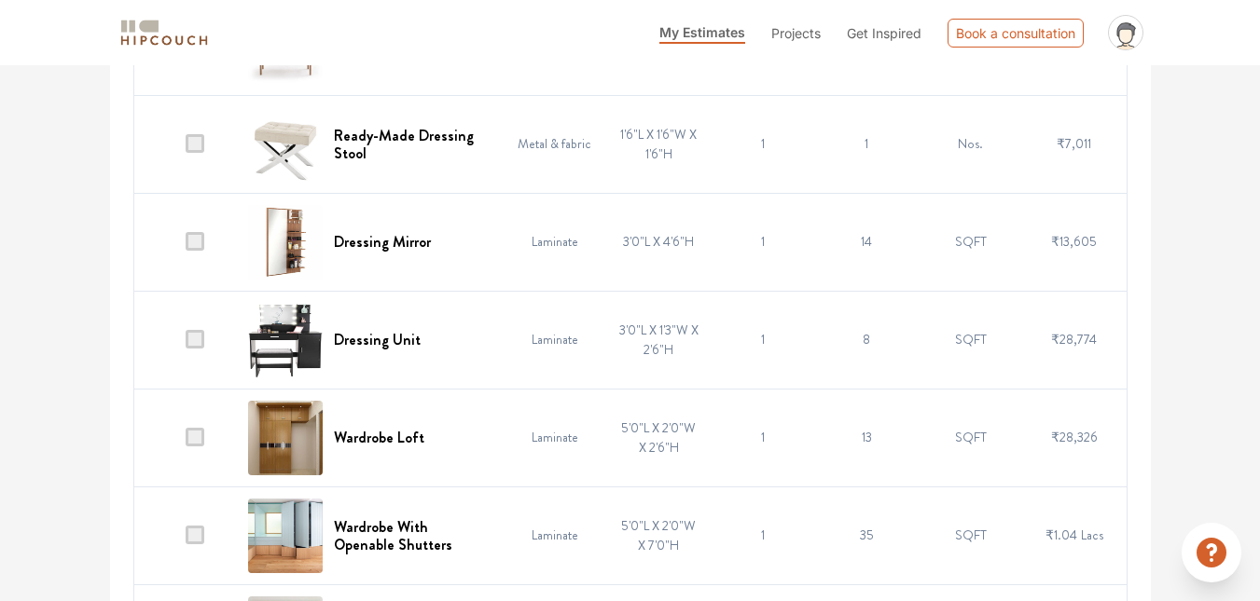
click at [200, 340] on span at bounding box center [195, 339] width 19 height 19
click at [186, 344] on input "checkbox" at bounding box center [186, 344] width 0 height 0
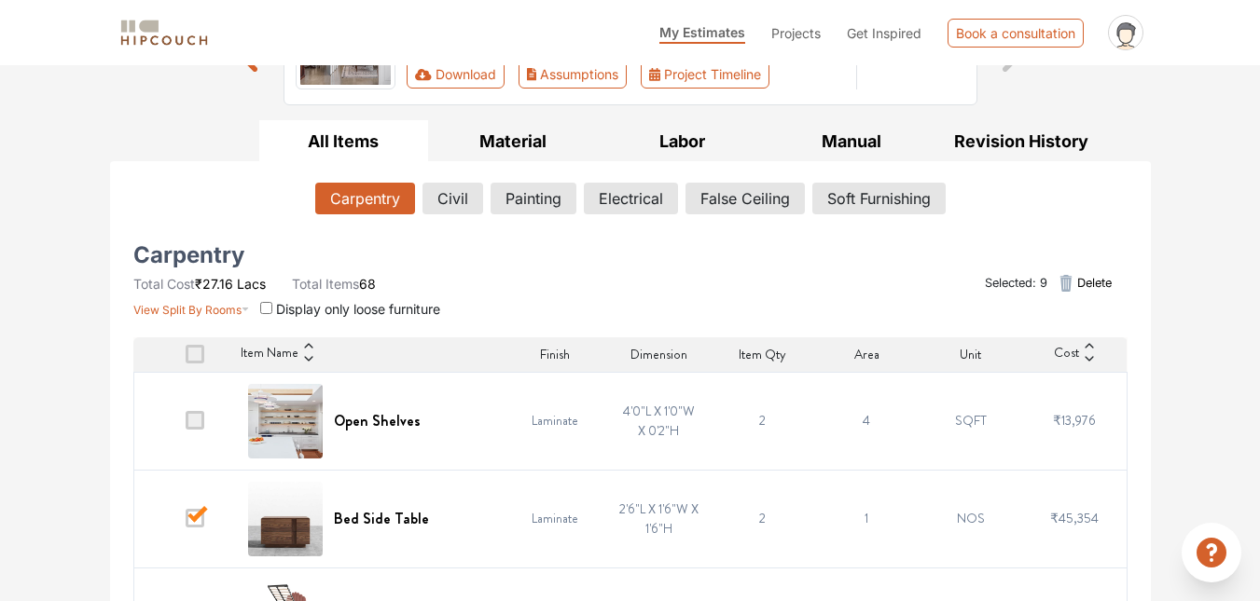
scroll to position [224, 0]
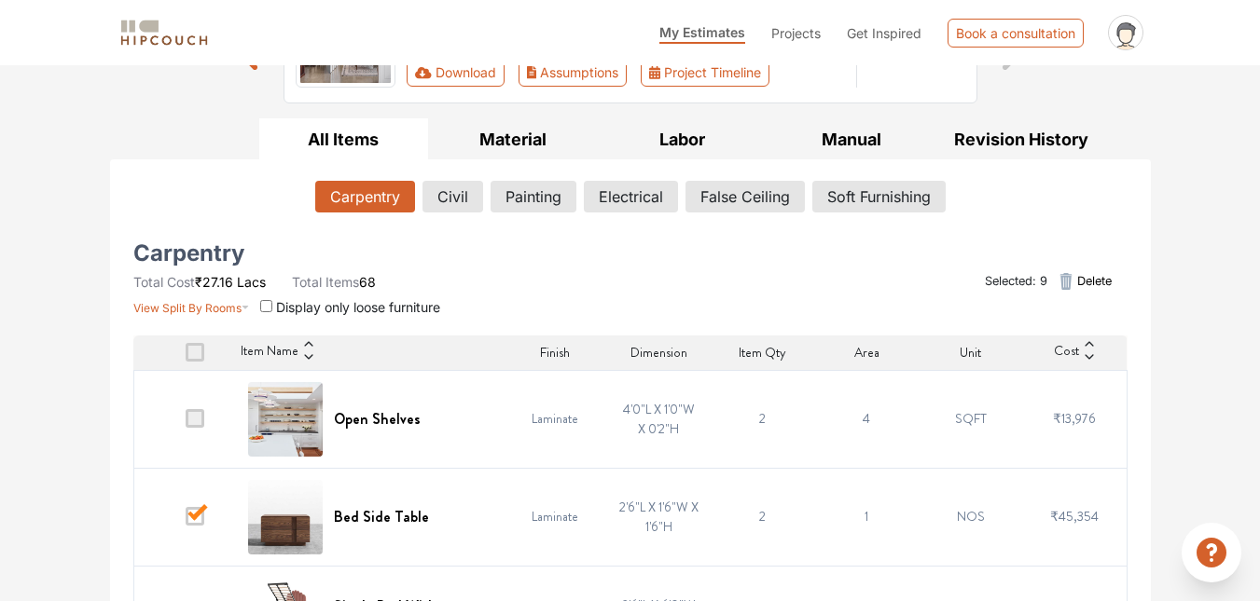
click at [1073, 283] on icon "button" at bounding box center [1066, 281] width 22 height 22
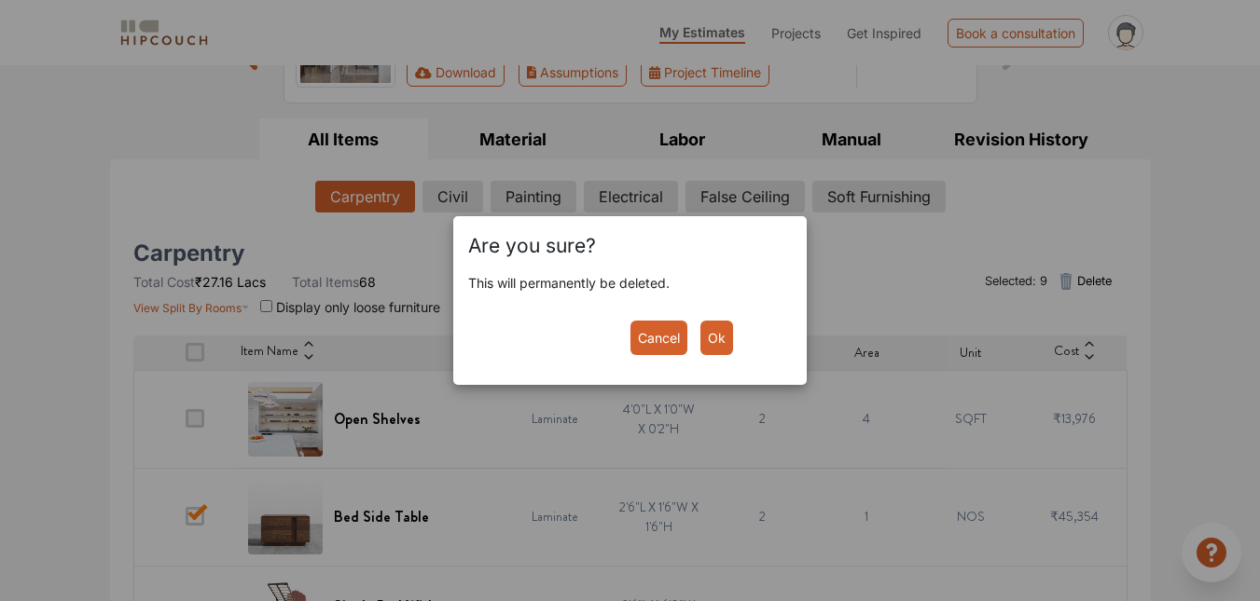
click at [714, 342] on button "Ok" at bounding box center [716, 338] width 33 height 35
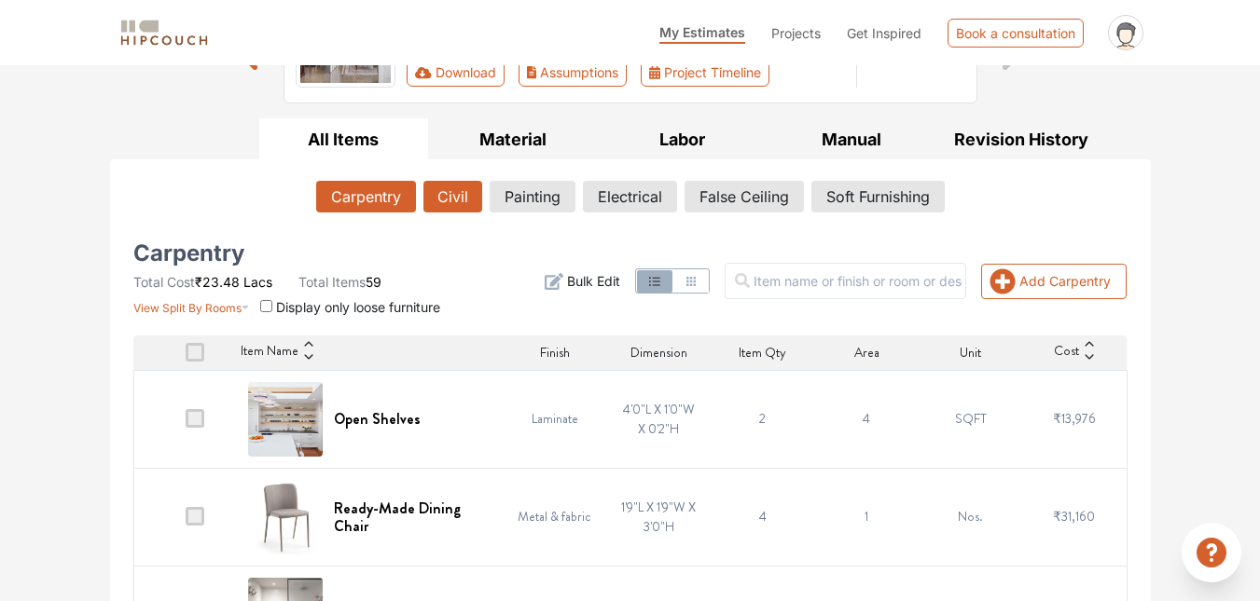
click at [466, 198] on button "Civil" at bounding box center [452, 197] width 59 height 32
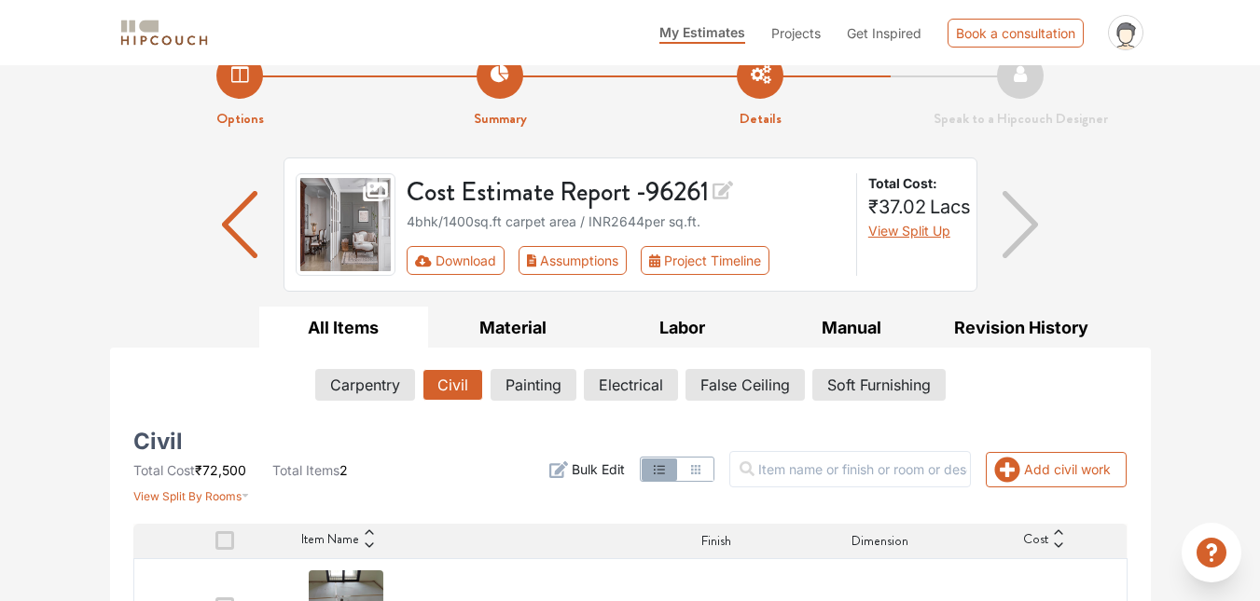
scroll to position [33, 0]
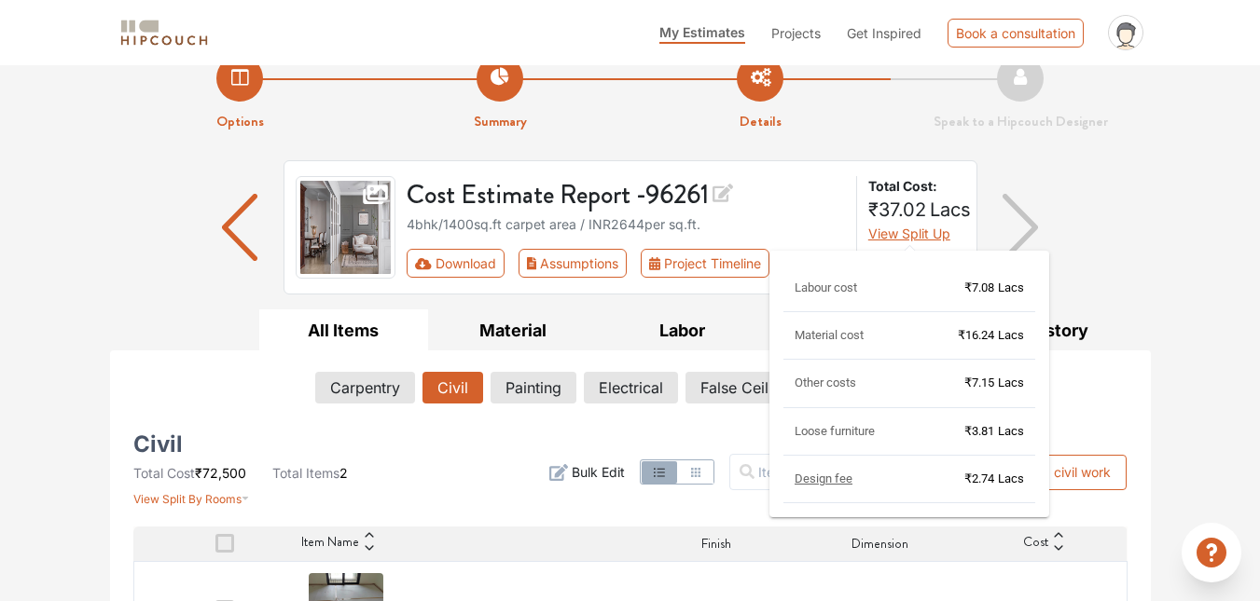
click at [941, 235] on span "View Split Up" at bounding box center [909, 234] width 82 height 16
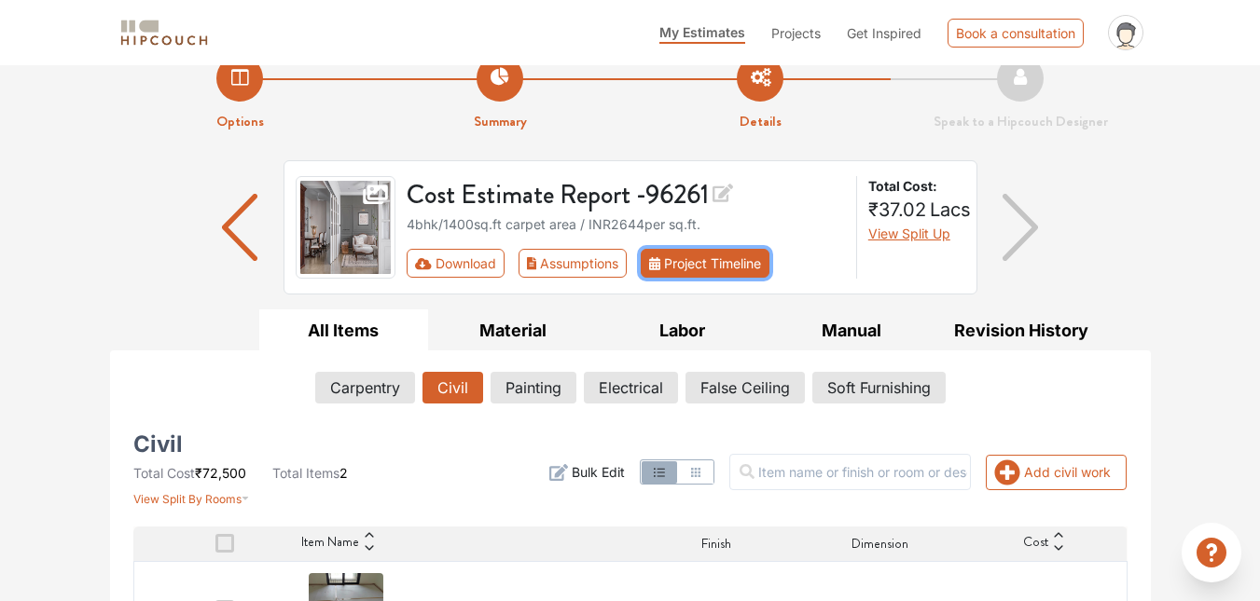
click at [728, 269] on button "Project Timeline" at bounding box center [705, 263] width 129 height 29
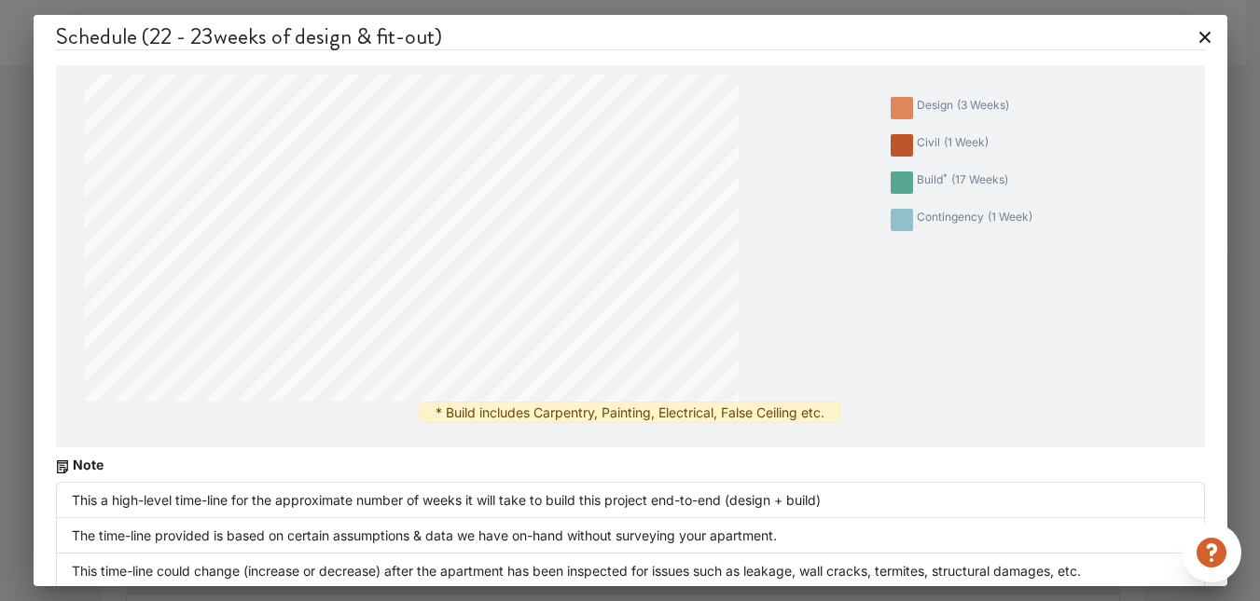
click at [1191, 40] on icon at bounding box center [1205, 37] width 30 height 30
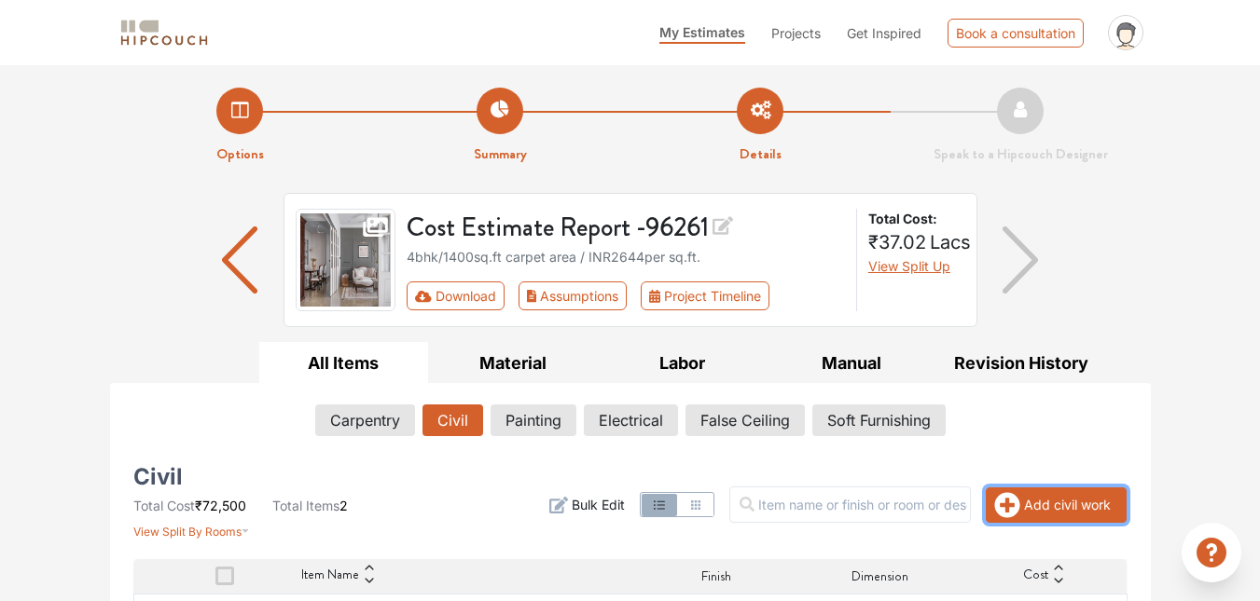
click at [1032, 497] on button "Add civil work" at bounding box center [1056, 505] width 141 height 35
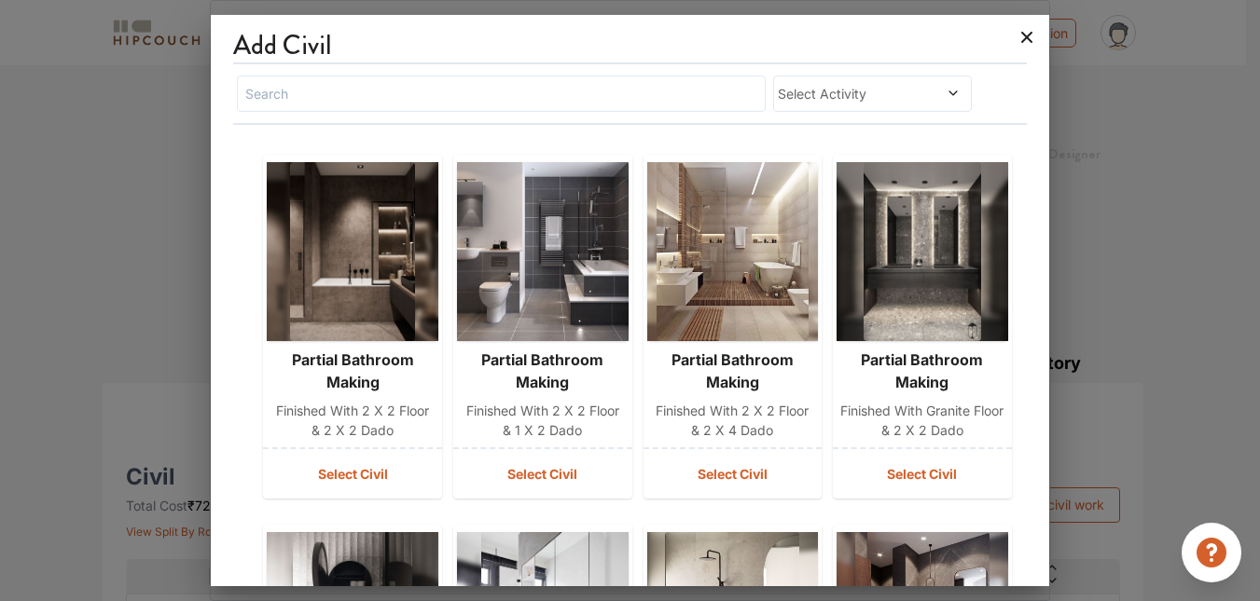
click at [1027, 43] on icon at bounding box center [1027, 37] width 30 height 30
